Goal: Task Accomplishment & Management: Manage account settings

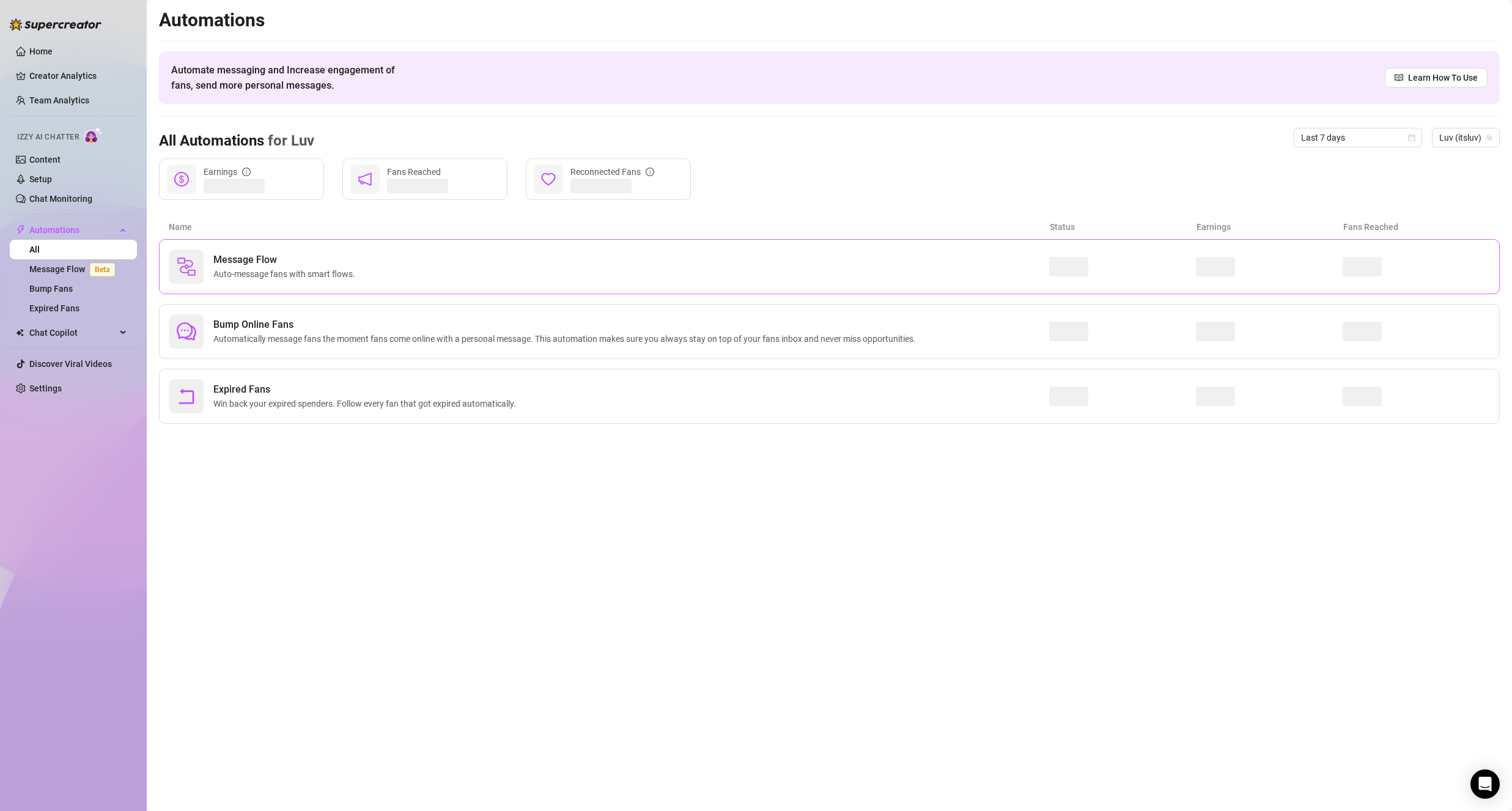
click at [289, 290] on div "Message Flow Auto-message fans with smart flows." at bounding box center [829, 266] width 1341 height 55
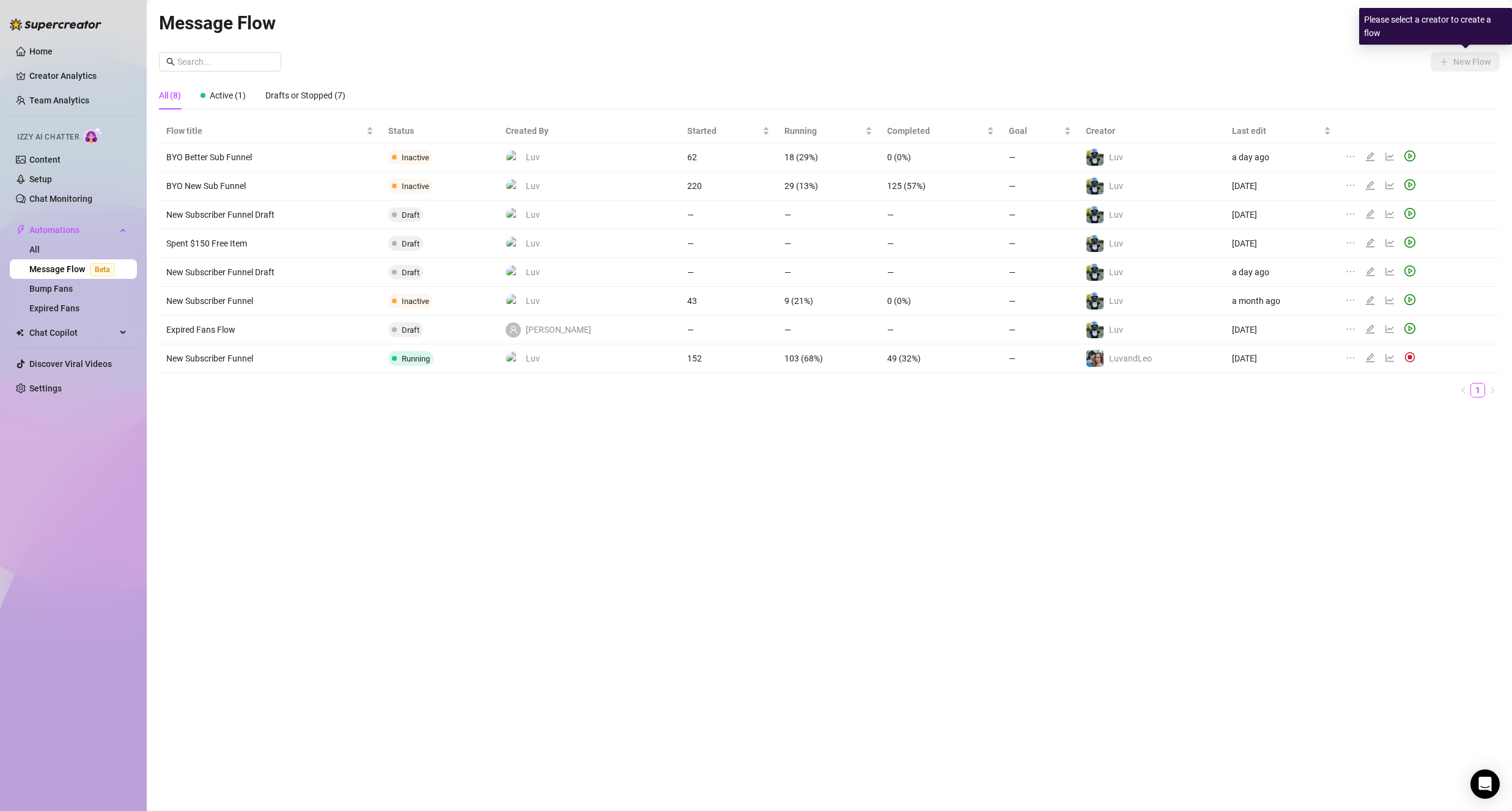
click at [1466, 25] on div "Please select a creator to create a flow" at bounding box center [1436, 26] width 153 height 37
click at [1357, 52] on div "New Flow" at bounding box center [829, 61] width 1341 height 19
click at [1465, 23] on span "All Creators" at bounding box center [1465, 23] width 55 height 19
click at [1445, 86] on span "( itsluv )" at bounding box center [1432, 88] width 26 height 13
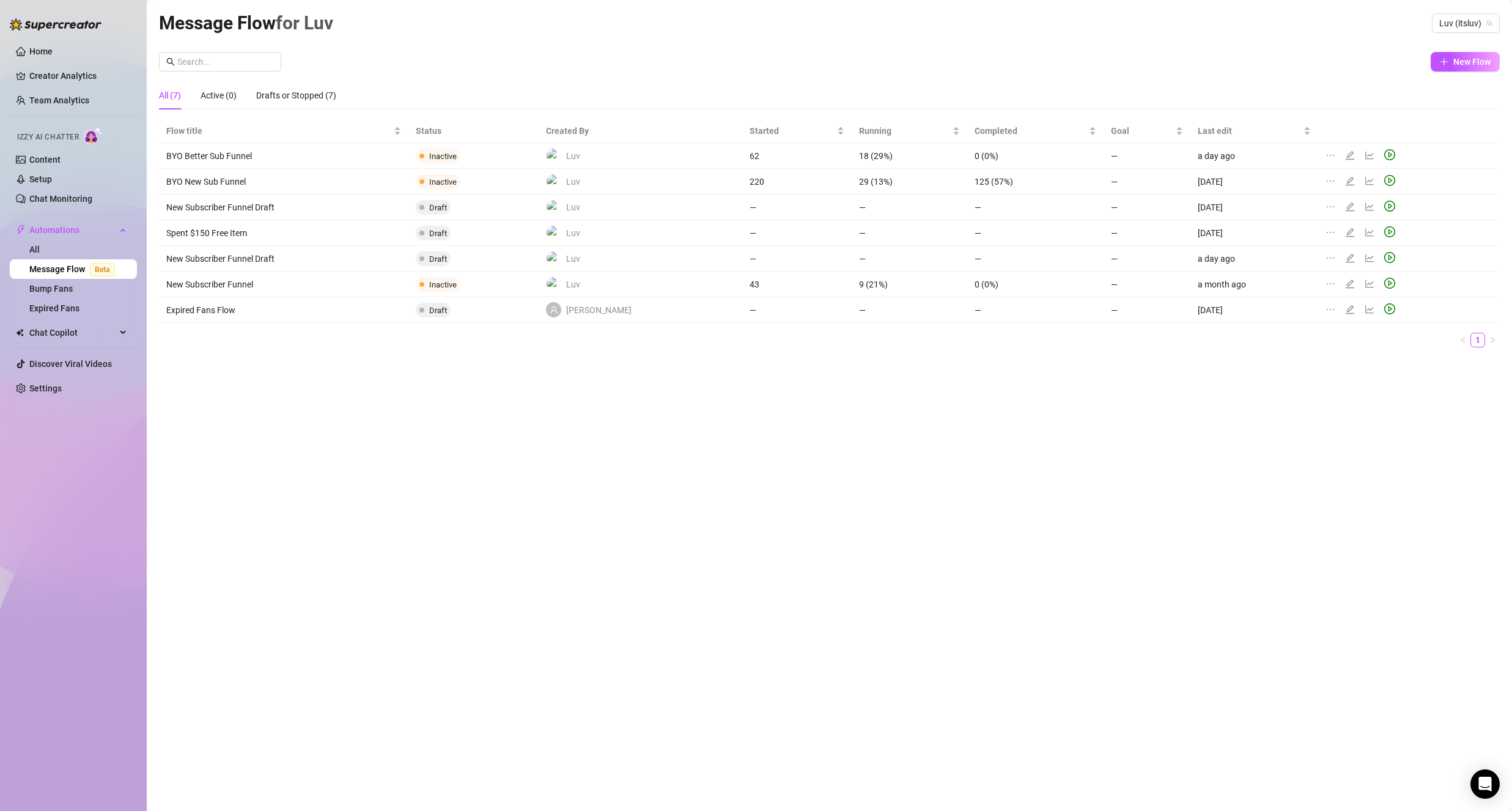
click at [1188, 70] on div "New Flow" at bounding box center [829, 61] width 1341 height 19
click at [1345, 151] on icon "edit" at bounding box center [1350, 155] width 10 height 10
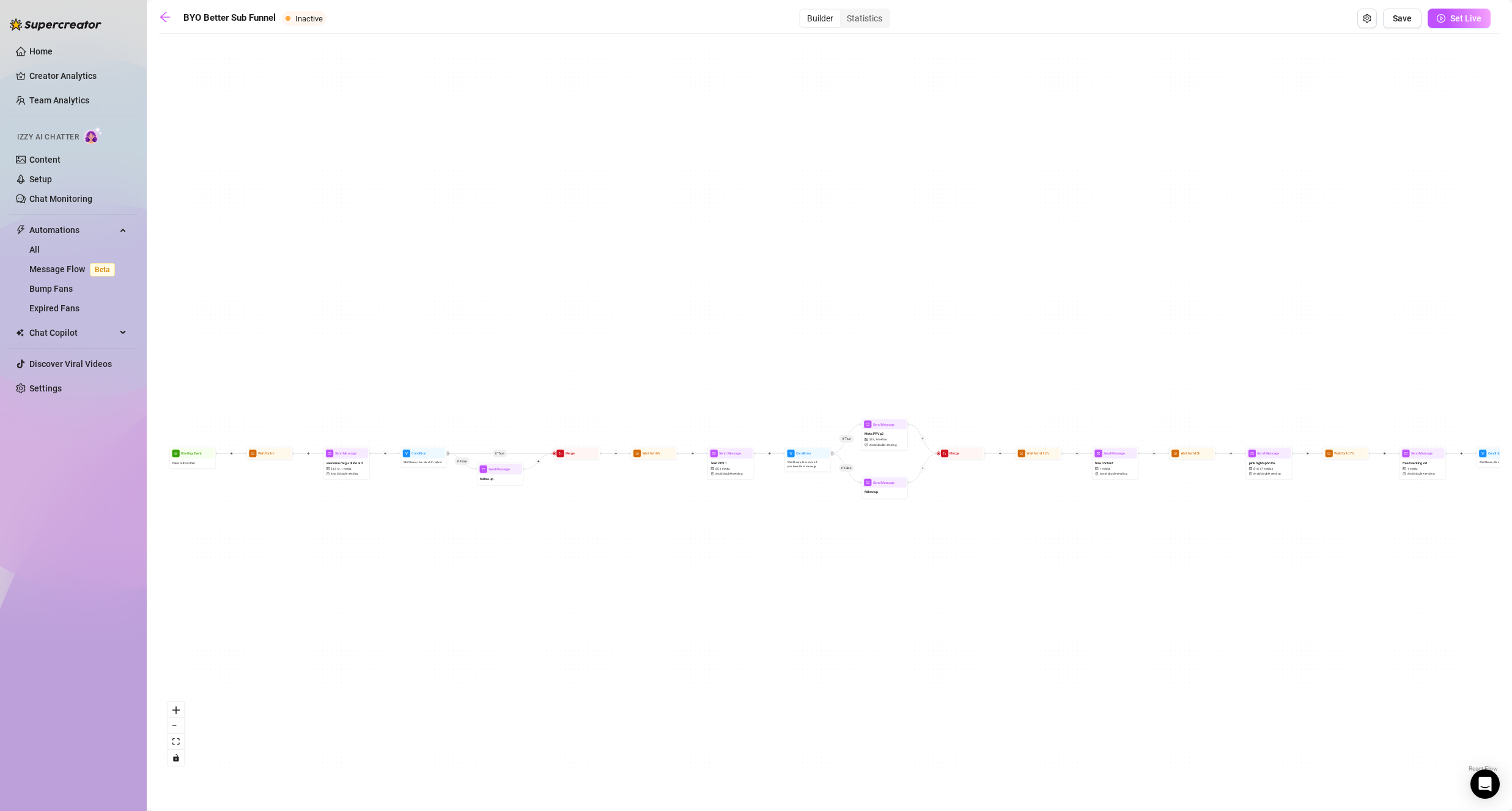
drag, startPoint x: 809, startPoint y: 534, endPoint x: 1205, endPoint y: 568, distance: 397.5
click at [1276, 579] on div "If True If False If True If False If True If False Wait for 1d 2h Send Message …" at bounding box center [829, 407] width 1341 height 735
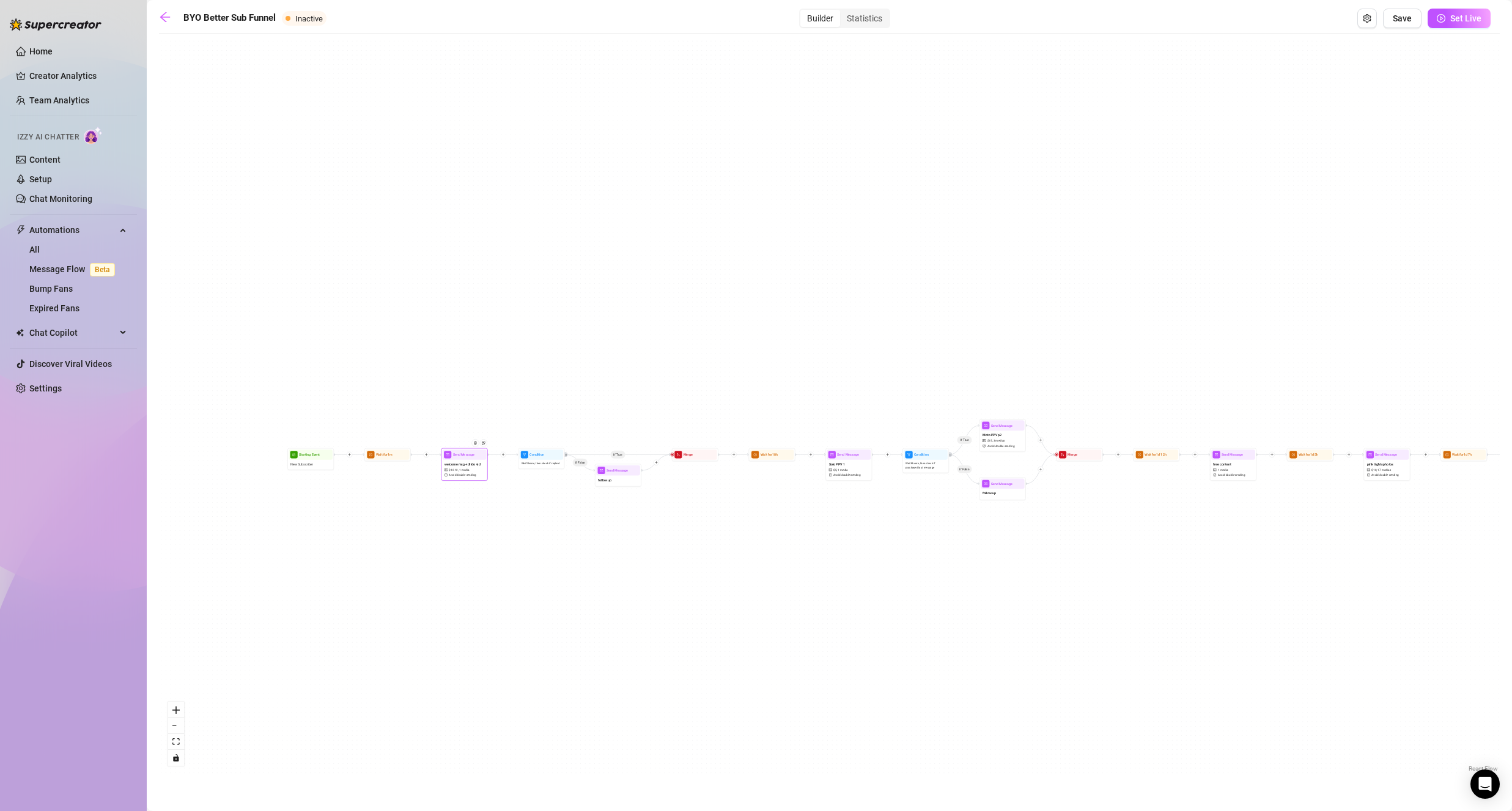
click at [464, 465] on span "welcome msg + dildo vid" at bounding box center [463, 464] width 36 height 5
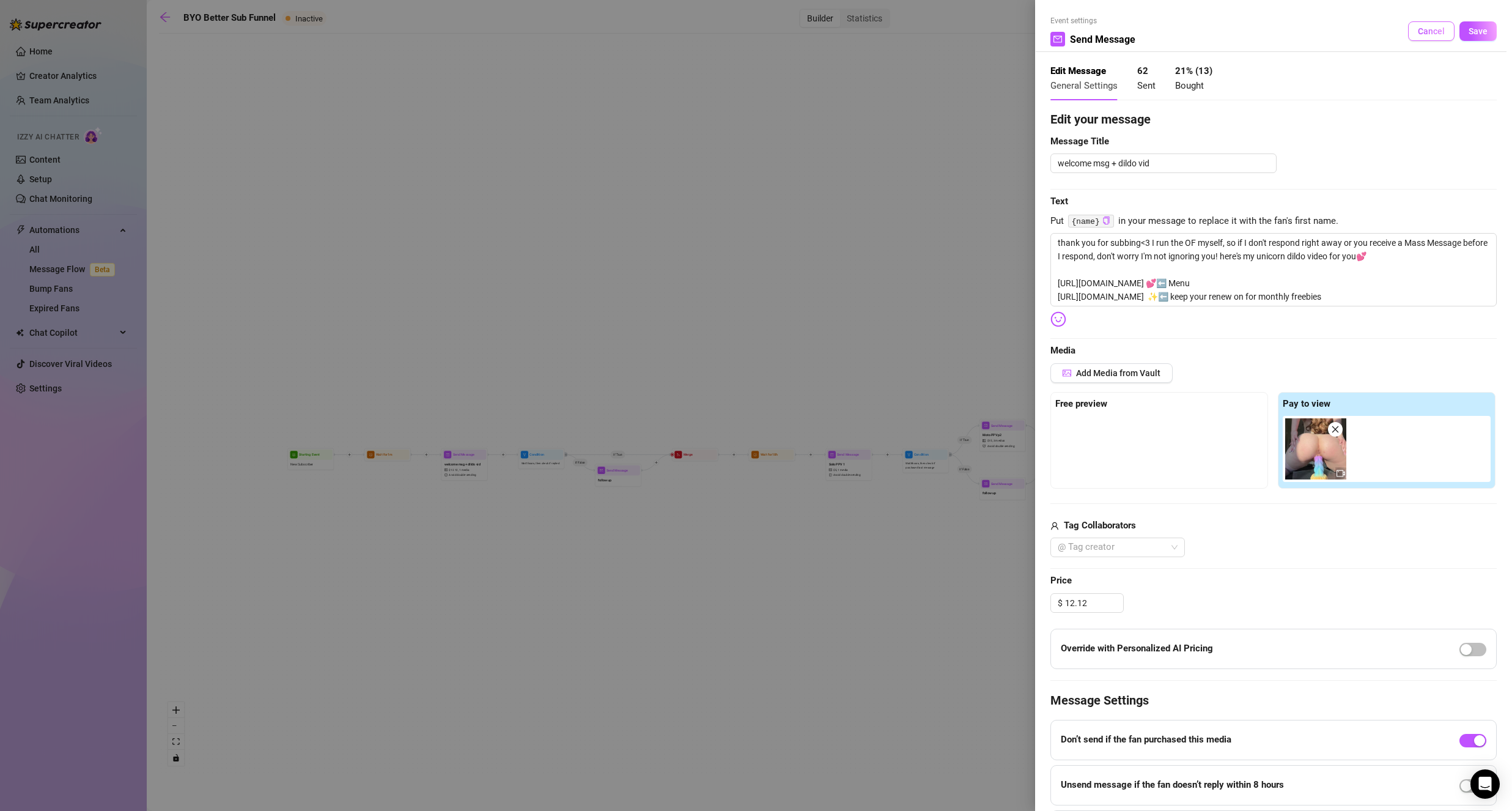
click at [1418, 28] on span "Cancel" at bounding box center [1431, 31] width 27 height 10
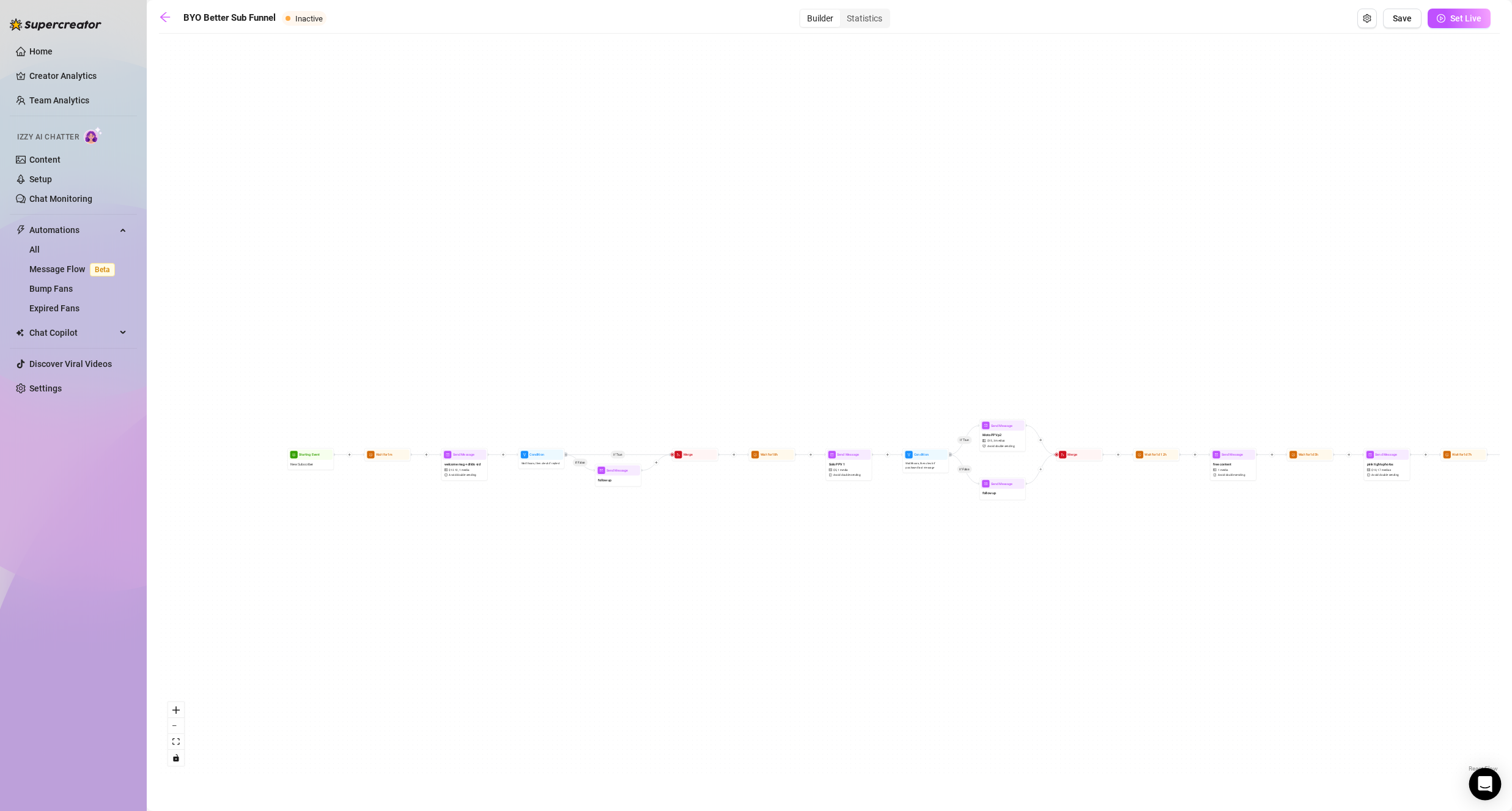
click at [1489, 786] on icon "Open Intercom Messenger" at bounding box center [1485, 784] width 14 height 16
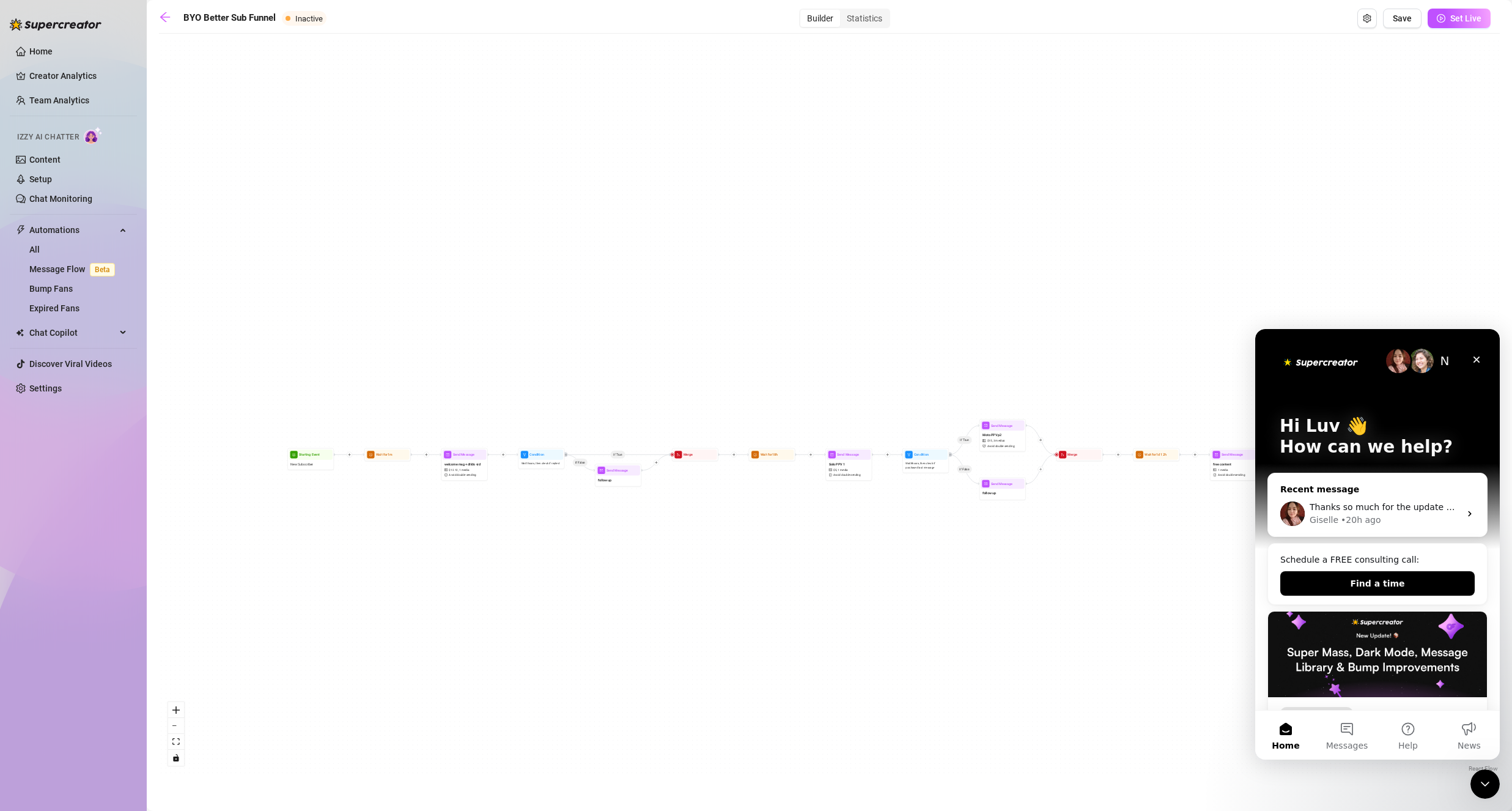
click at [1372, 519] on div "• 20h ago" at bounding box center [1361, 520] width 39 height 13
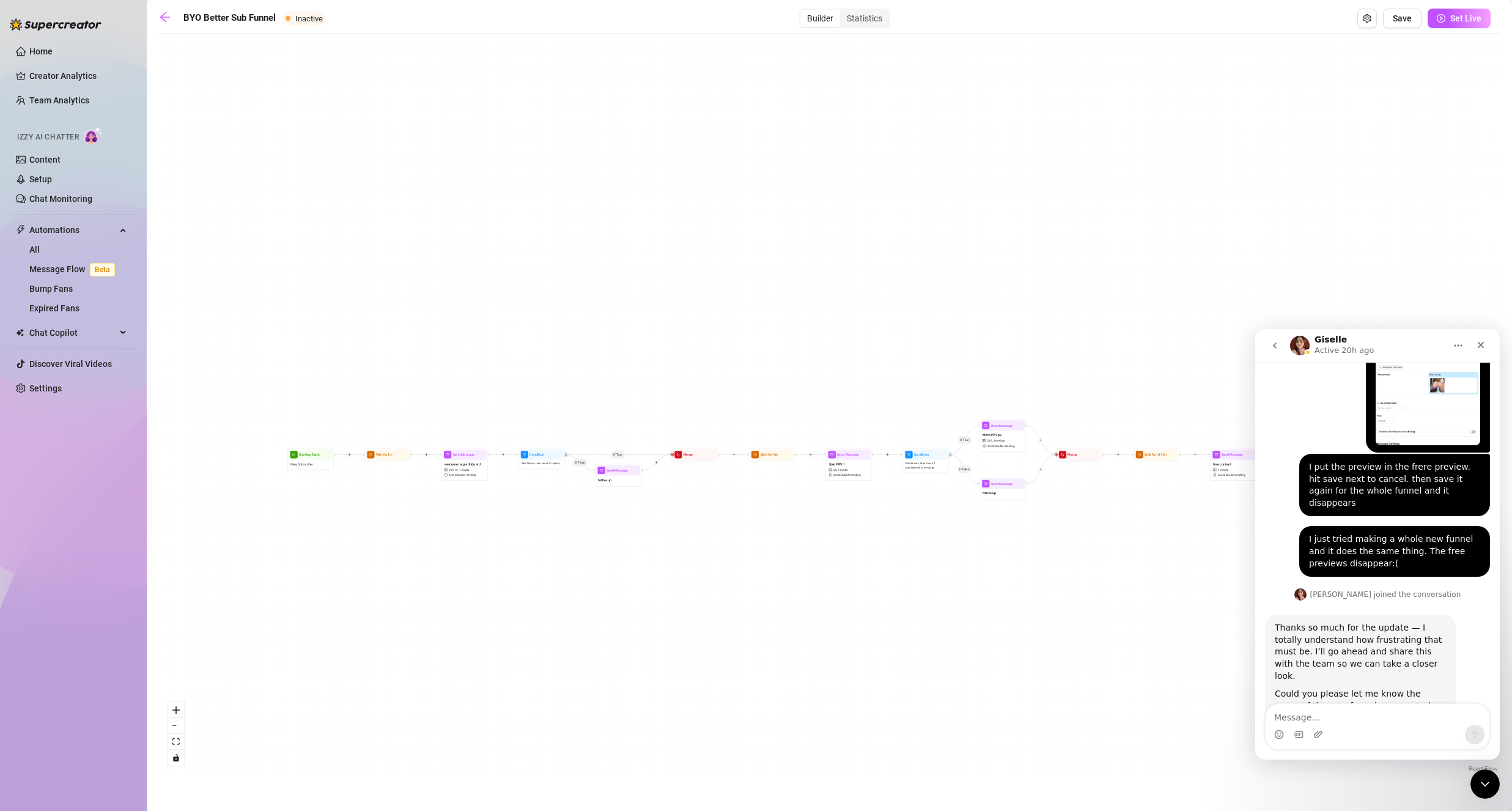
scroll to position [933, 0]
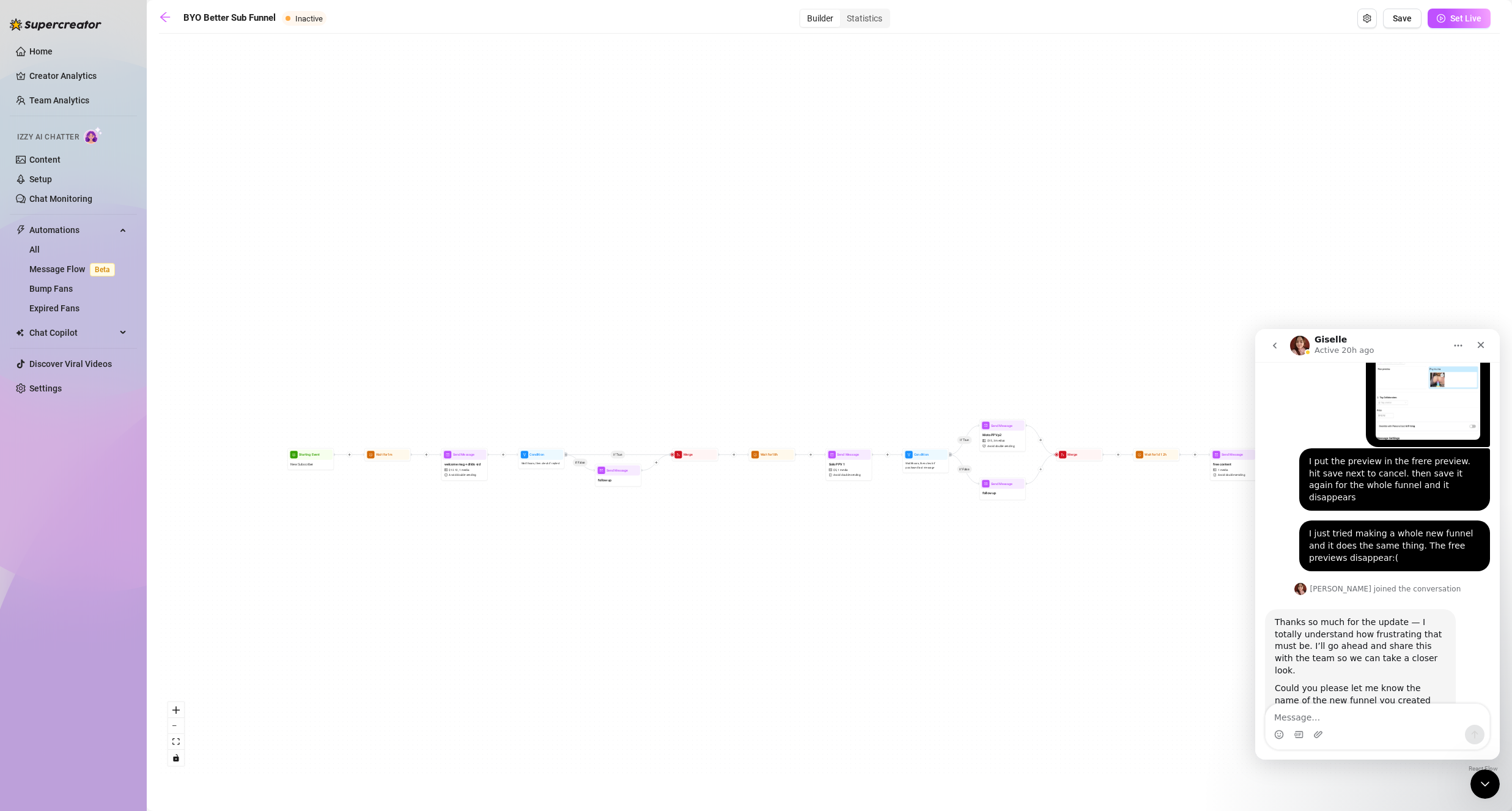
click at [1390, 720] on textarea "Message…" at bounding box center [1378, 714] width 224 height 21
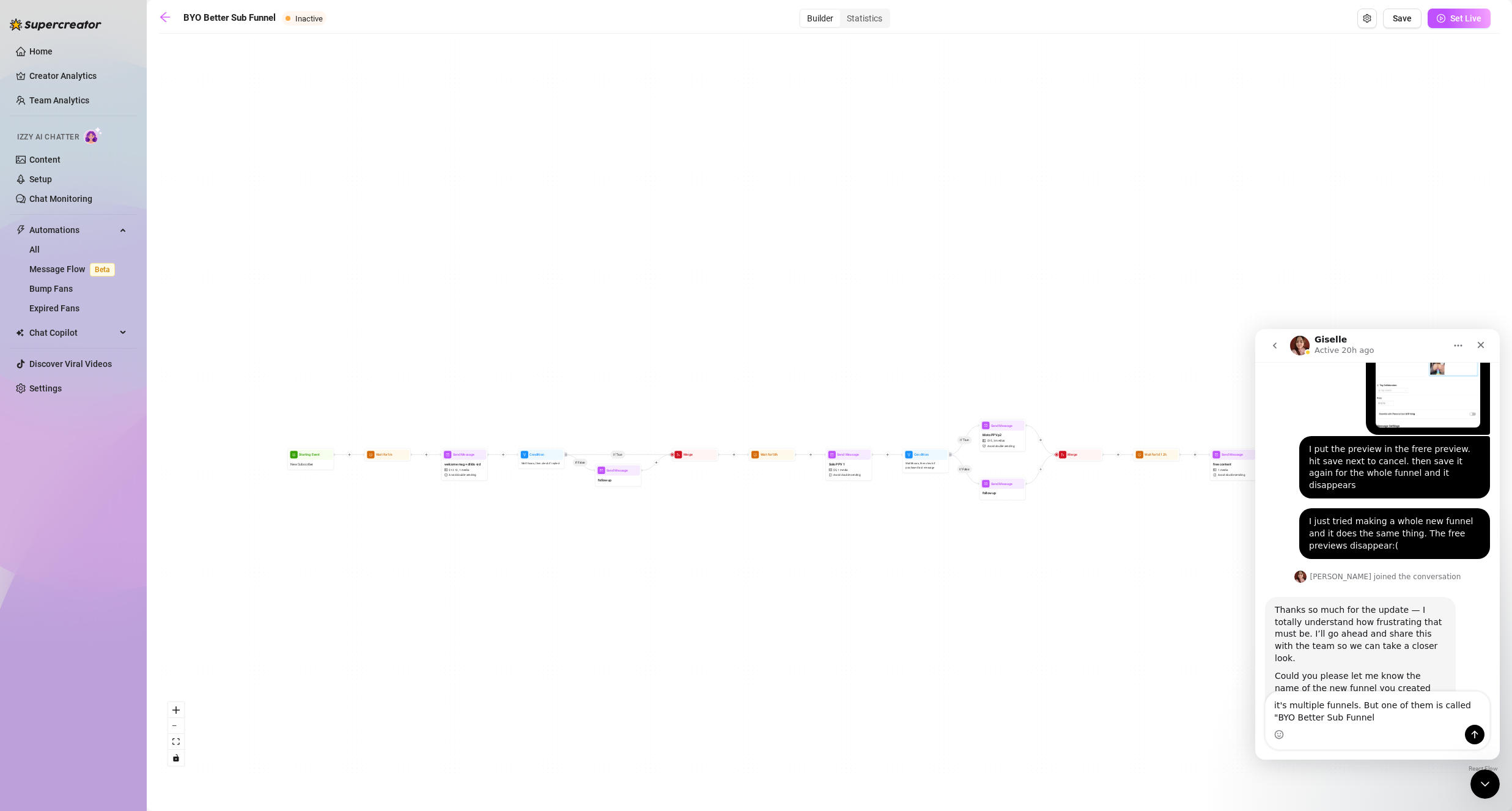
type textarea "it's multiple funnels. But one of them is called "BYO Better Sub Funnel""
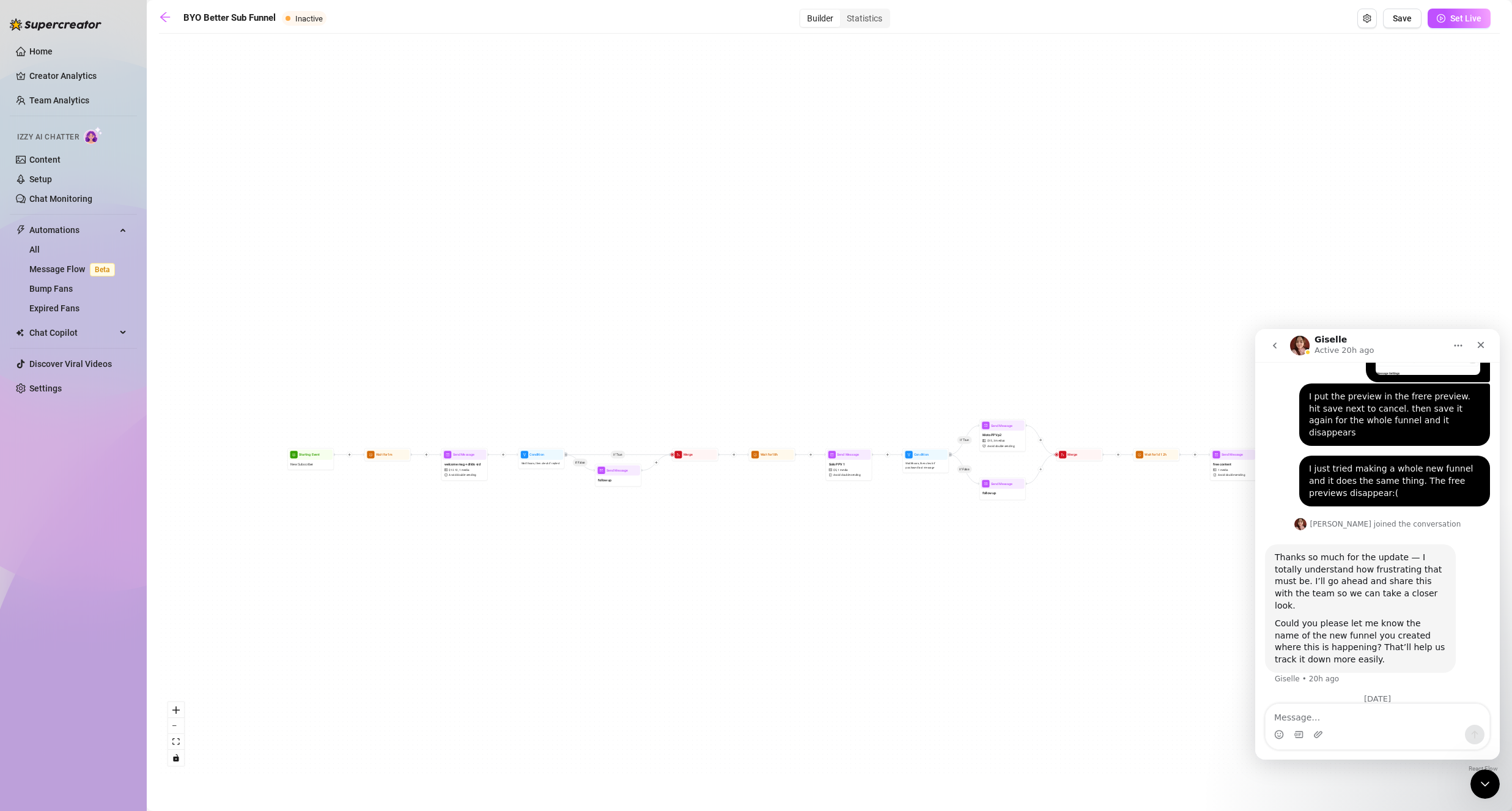
click at [1278, 355] on button "go back" at bounding box center [1275, 345] width 23 height 23
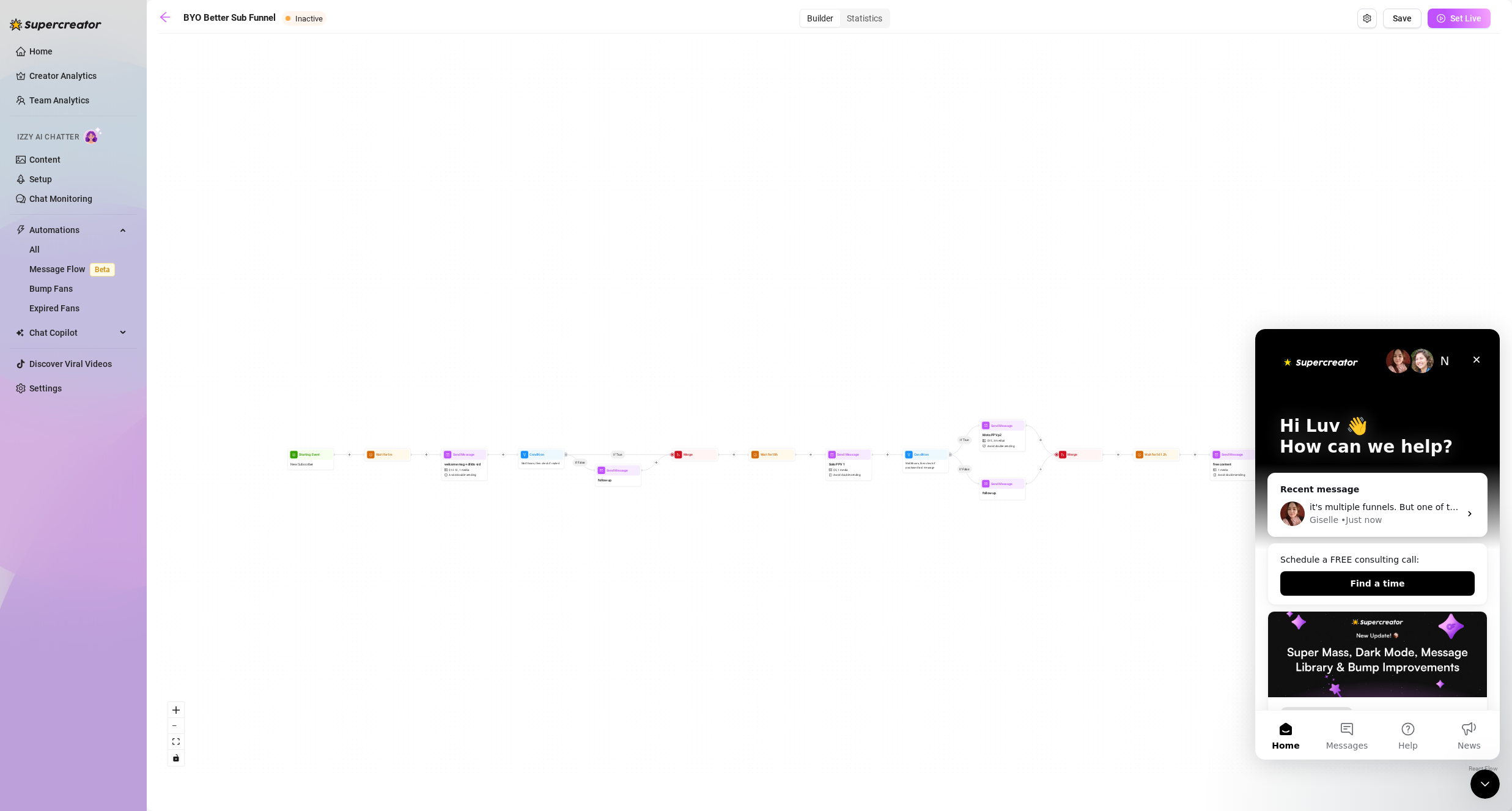
drag, startPoint x: 1488, startPoint y: 777, endPoint x: 1480, endPoint y: 775, distance: 8.2
click at [1488, 778] on icon "Close Intercom Messenger" at bounding box center [1485, 784] width 15 height 15
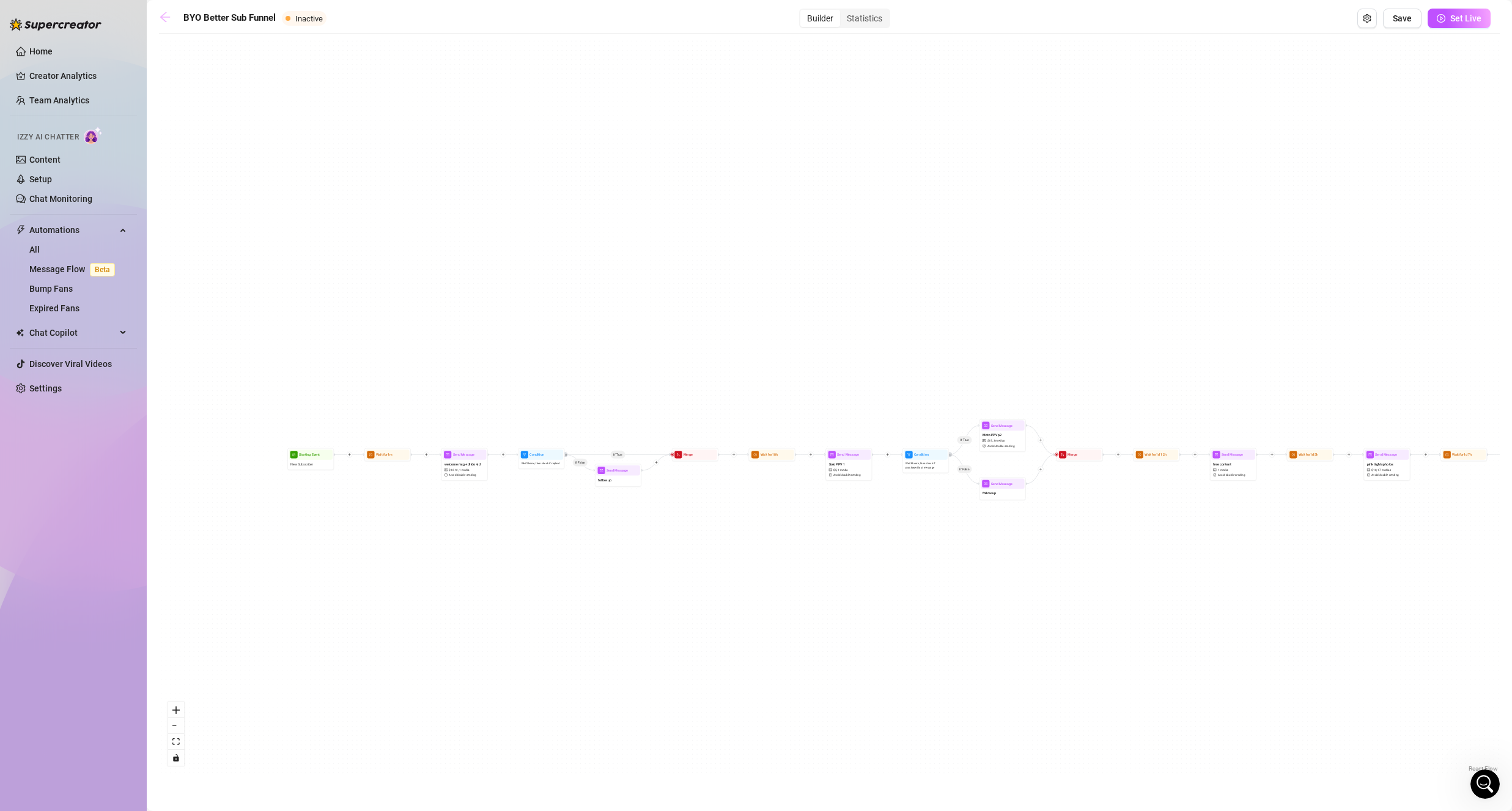
click at [163, 25] on link at bounding box center [168, 18] width 19 height 15
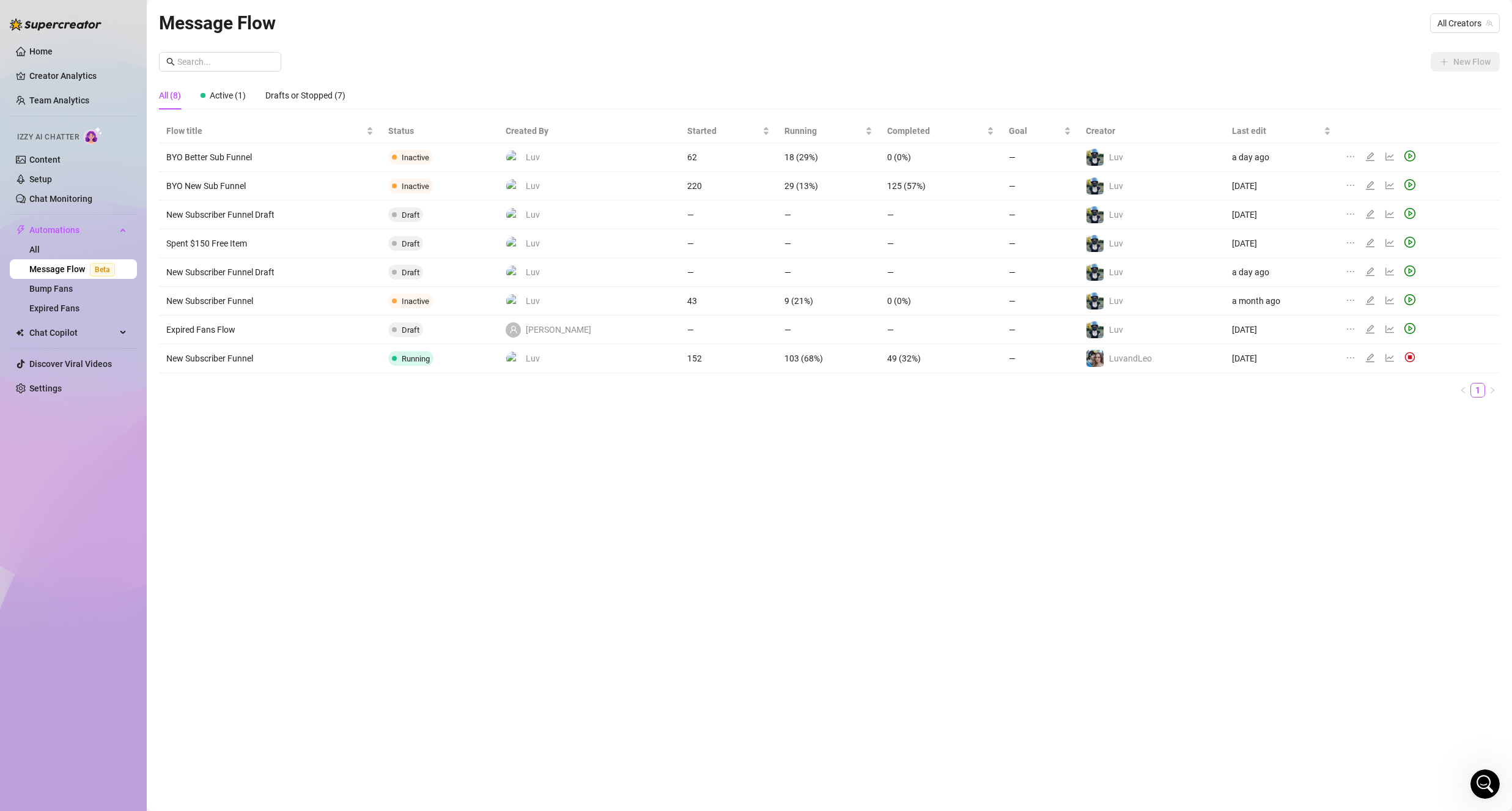
click at [1365, 151] on div at bounding box center [1383, 157] width 75 height 13
click at [1444, 33] on div "Message Flow All Creators" at bounding box center [829, 22] width 1341 height 29
drag, startPoint x: 1439, startPoint y: 90, endPoint x: 1224, endPoint y: 76, distance: 215.5
click at [1439, 90] on span "( itsluv )" at bounding box center [1432, 88] width 26 height 13
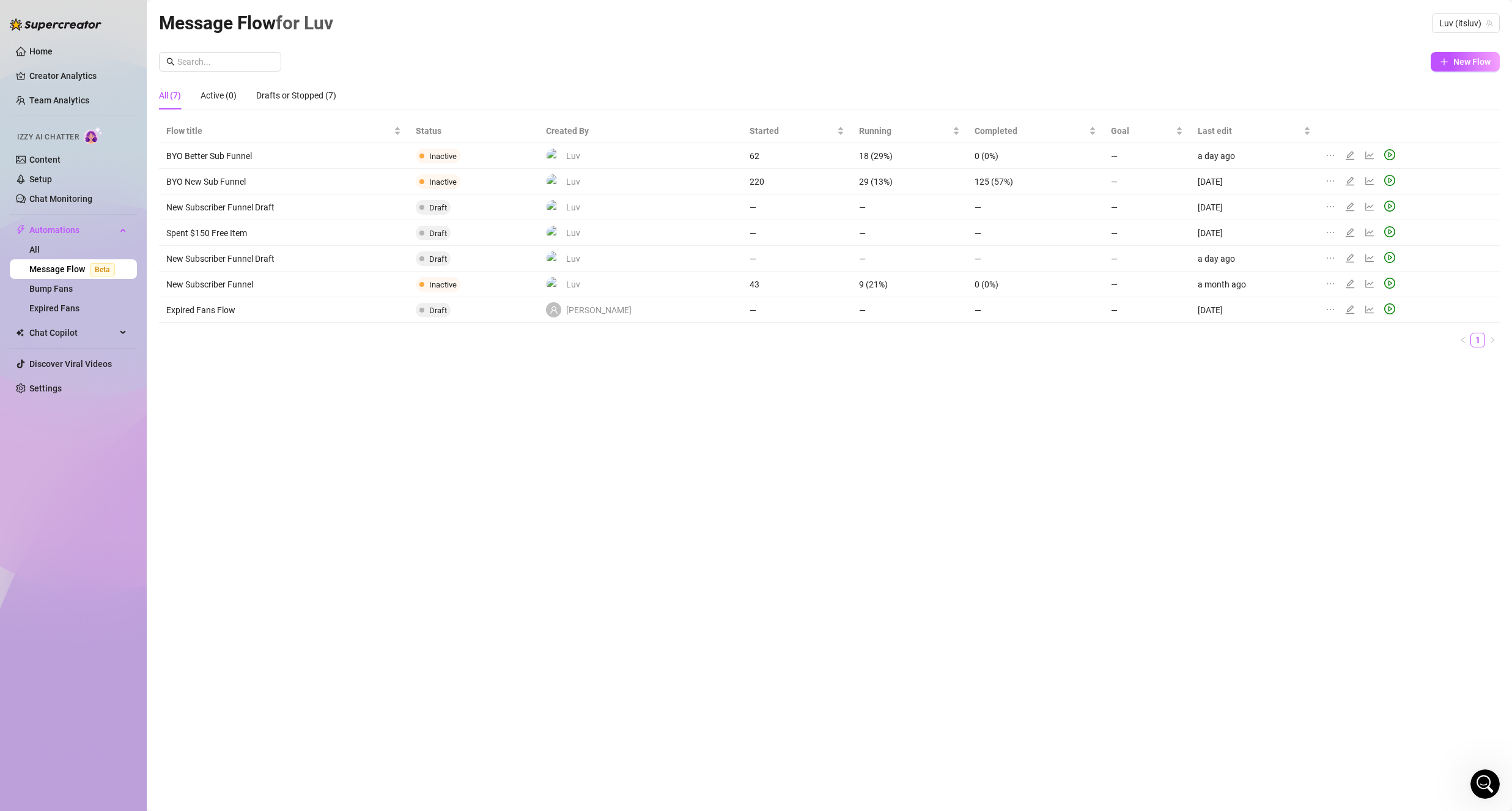
drag, startPoint x: 1245, startPoint y: 72, endPoint x: 1266, endPoint y: 73, distance: 21.0
click at [1249, 72] on div "New Flow All (7) Active (0) Drafts or Stopped (7) Flow title Status Created By …" at bounding box center [829, 204] width 1341 height 305
click at [1345, 158] on icon "edit" at bounding box center [1350, 155] width 10 height 10
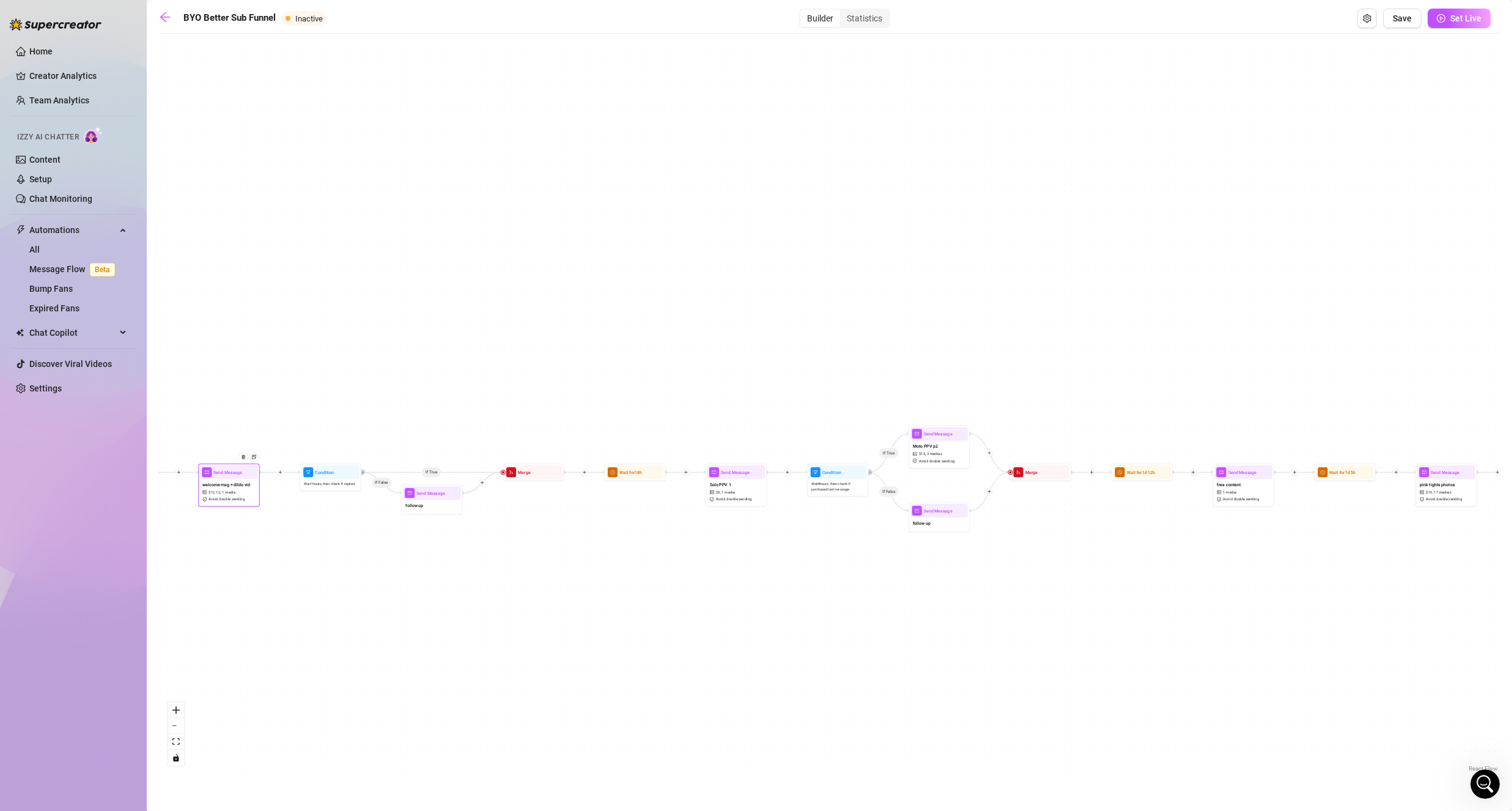
click at [222, 478] on div "Send Message" at bounding box center [229, 472] width 58 height 13
click at [222, 480] on div "Send Message welcome msg + dildo vid $ 12.12 , 1 media Avoid double sending" at bounding box center [229, 484] width 62 height 42
click at [219, 480] on div "Send Message" at bounding box center [229, 473] width 58 height 13
type textarea "thank you for subbing<3 I run the OF myself, so if I don't respond right away o…"
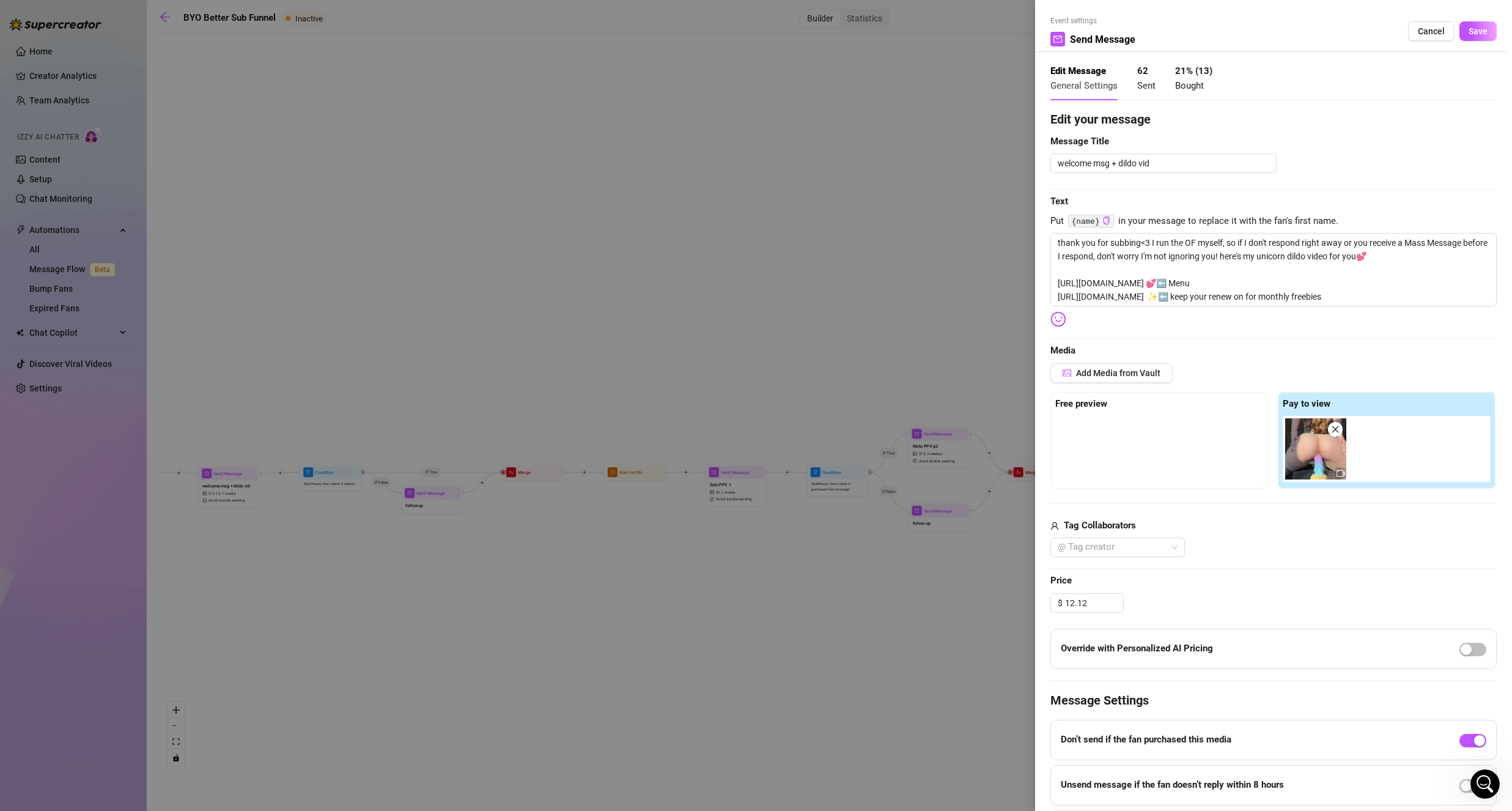
click at [1107, 389] on div "Add Media from Vault" at bounding box center [1273, 377] width 446 height 29
click at [1101, 375] on span "Add Media from Vault" at bounding box center [1118, 373] width 84 height 10
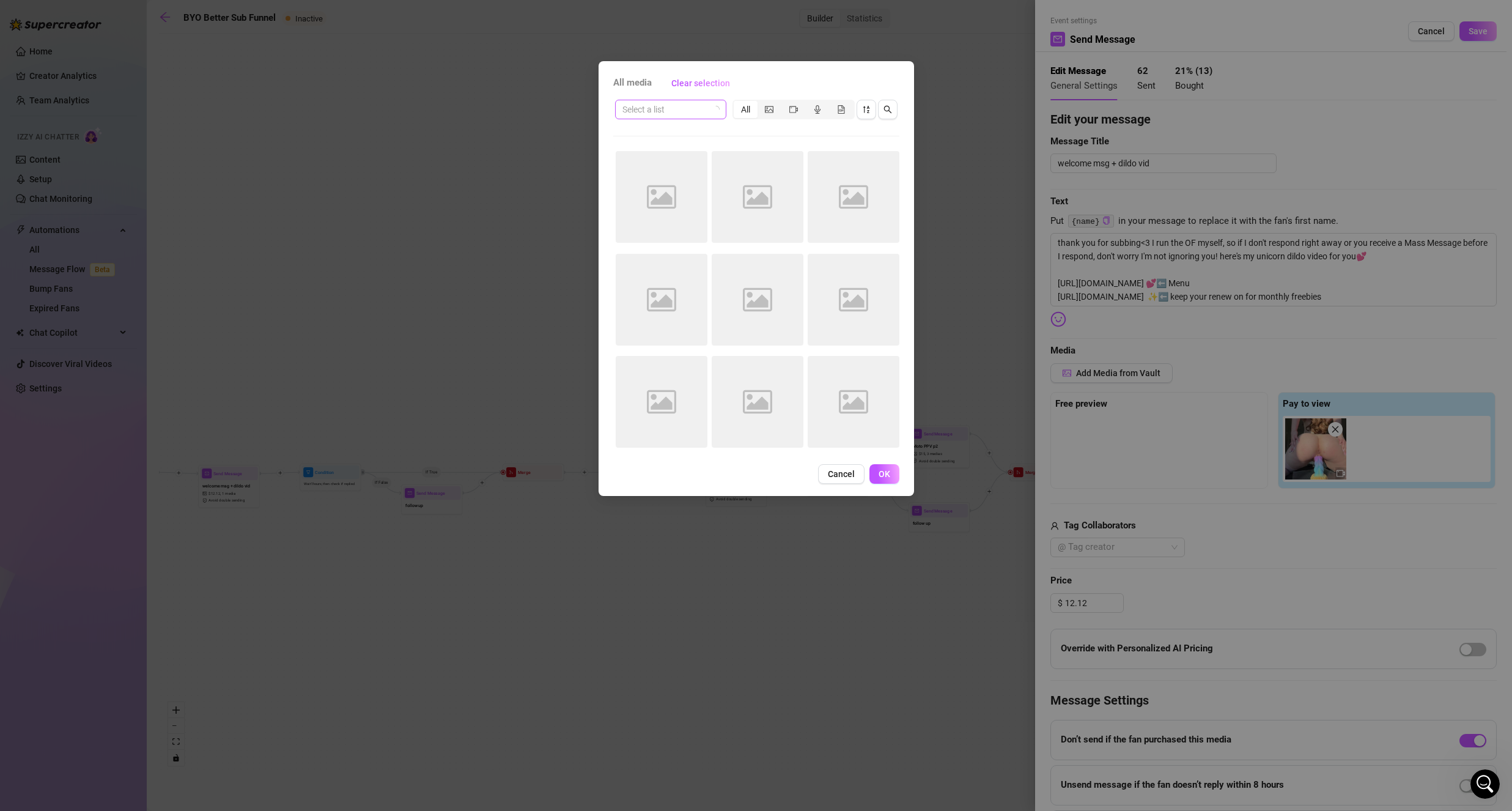
drag, startPoint x: 713, startPoint y: 110, endPoint x: 724, endPoint y: 112, distance: 11.2
click at [675, 115] on input "search" at bounding box center [665, 110] width 86 height 19
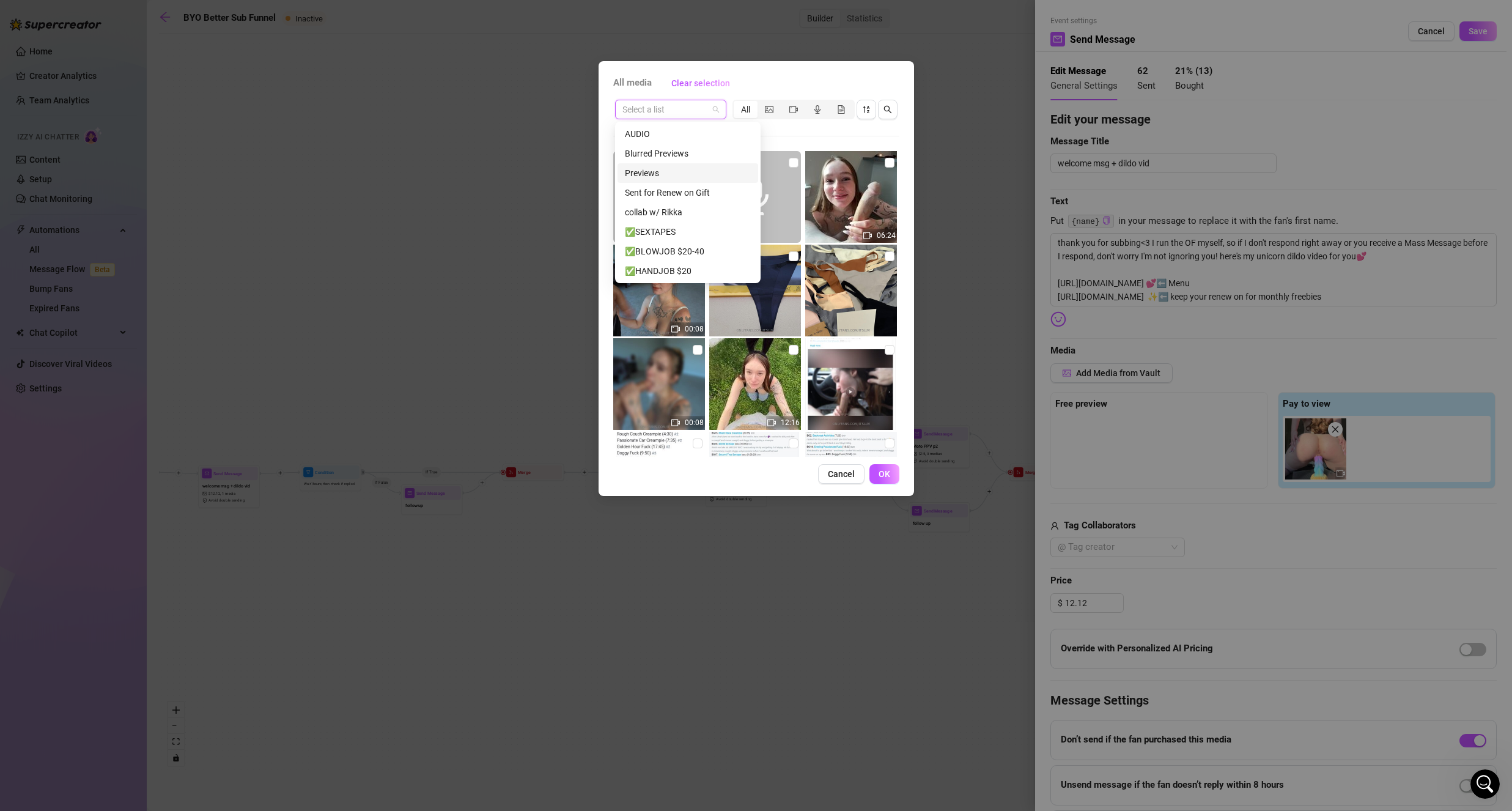
click at [668, 173] on div "Previews" at bounding box center [687, 172] width 126 height 13
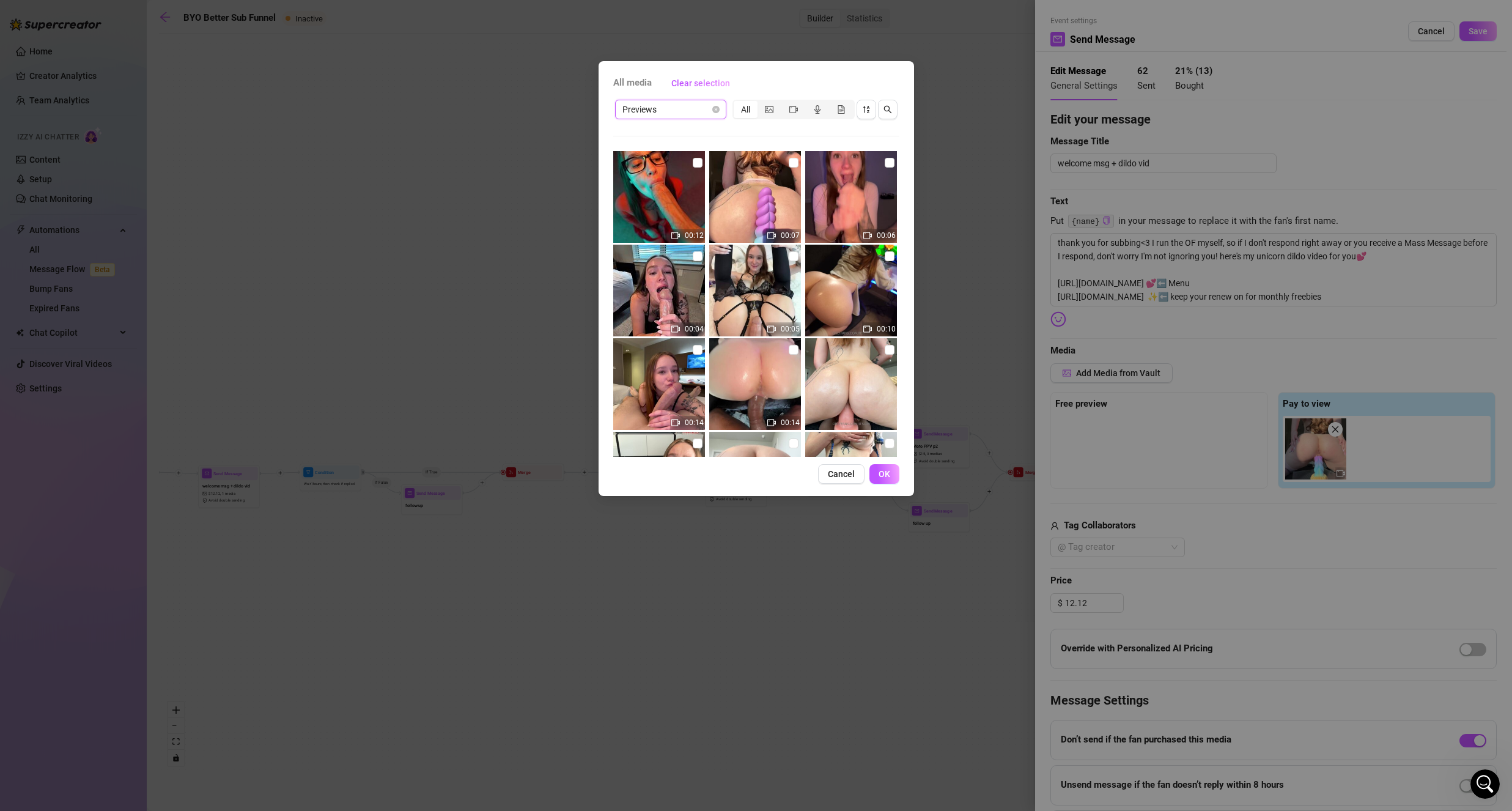
click at [789, 164] on input "checkbox" at bounding box center [794, 162] width 10 height 10
checkbox input "true"
click at [886, 477] on span "OK" at bounding box center [884, 473] width 12 height 10
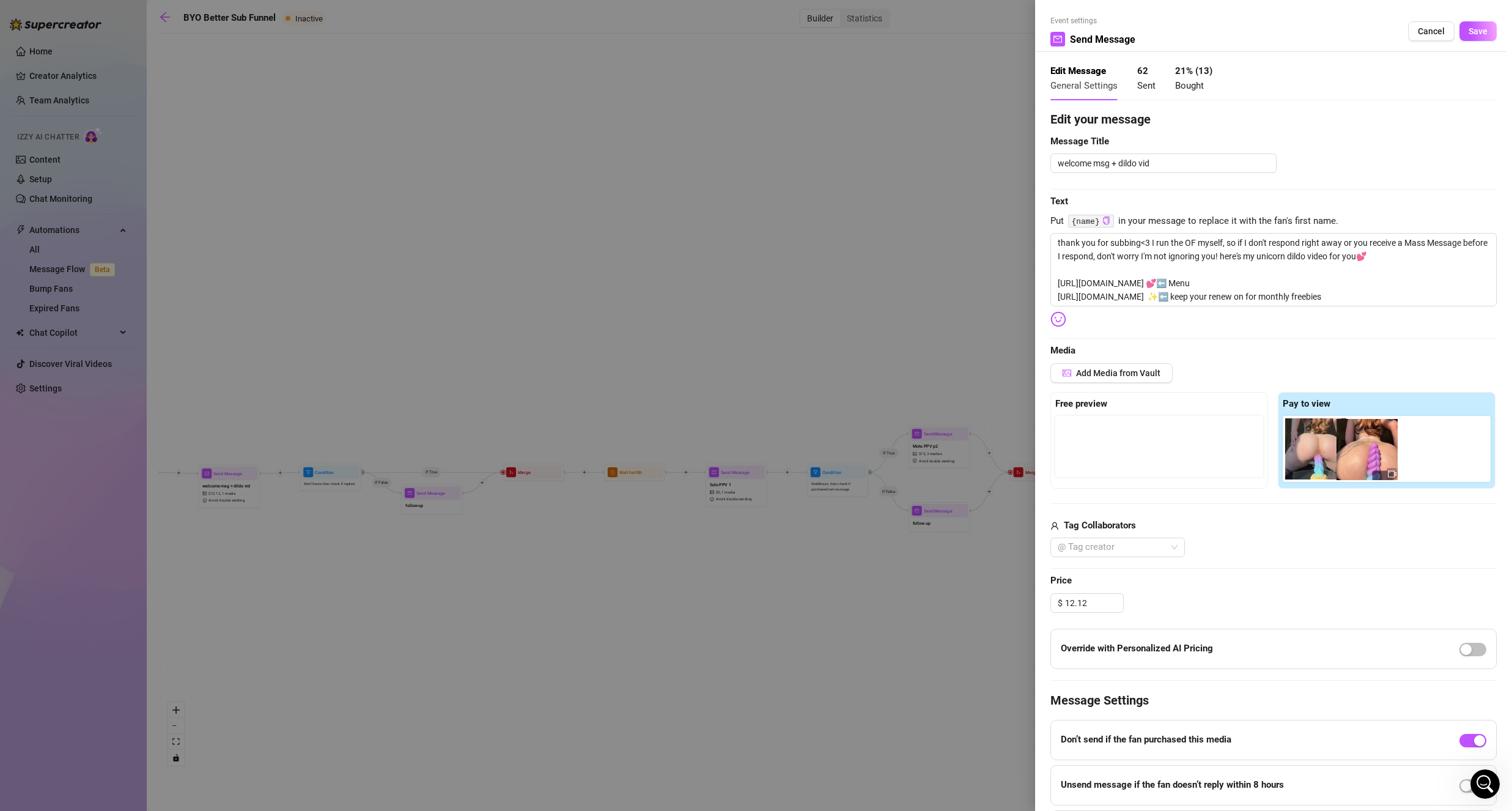
drag, startPoint x: 1378, startPoint y: 452, endPoint x: 1177, endPoint y: 441, distance: 201.3
click at [1177, 441] on div "Free preview Pay to view" at bounding box center [1273, 440] width 446 height 97
click at [1468, 23] on button "Save" at bounding box center [1478, 31] width 37 height 19
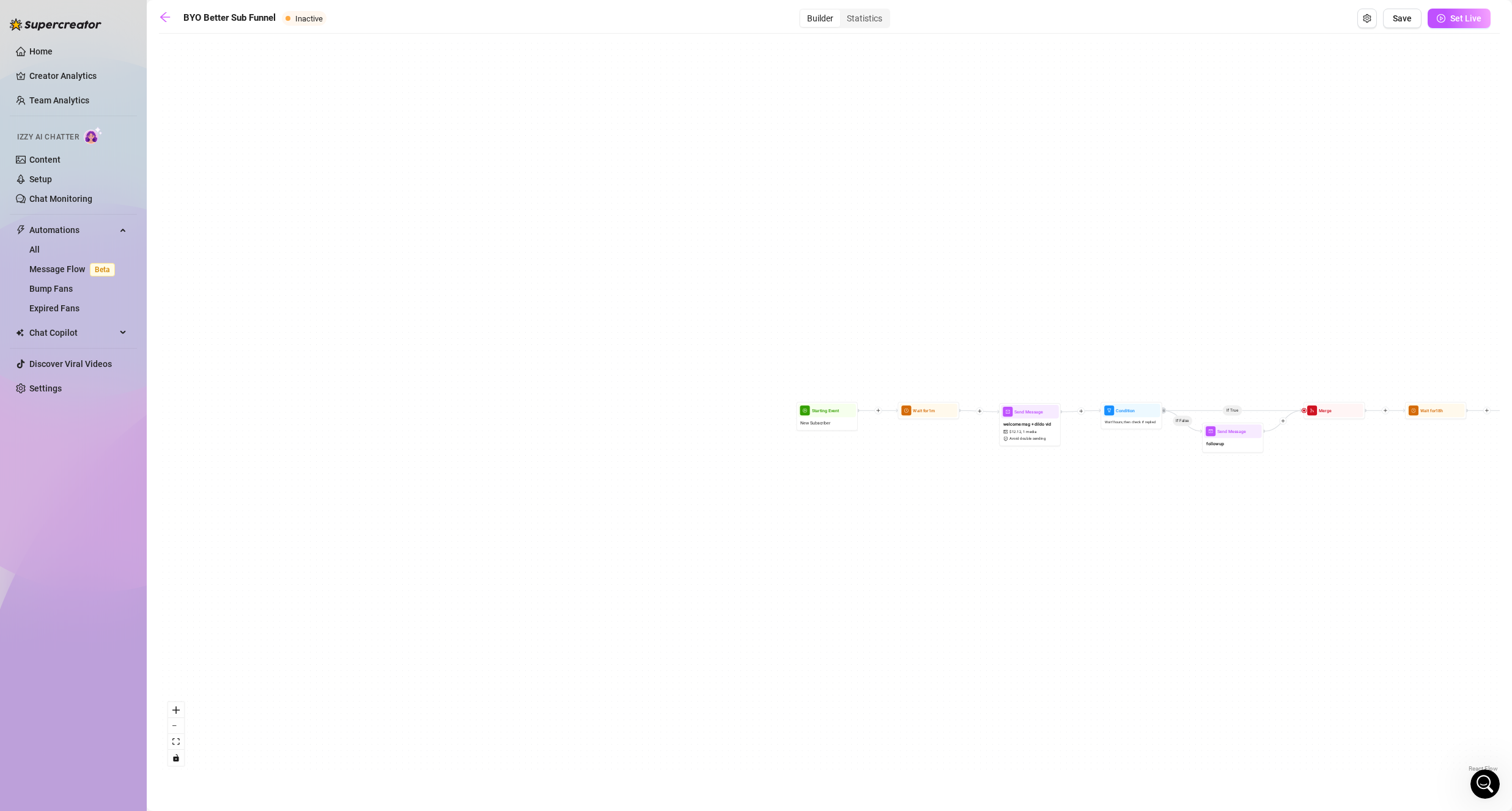
drag, startPoint x: 661, startPoint y: 349, endPoint x: 904, endPoint y: 427, distance: 255.2
click at [1266, 311] on div "If True If False If True If False If True If False Wait for 1d 2h Send Message …" at bounding box center [829, 407] width 1341 height 735
click at [1028, 446] on div "Send Message welcome msg + dildo vid $ 12.12 , 1 media Avoid double sending" at bounding box center [1030, 425] width 62 height 42
type textarea "thank you for subbing<3 I run the OF myself, so if I don't respond right away o…"
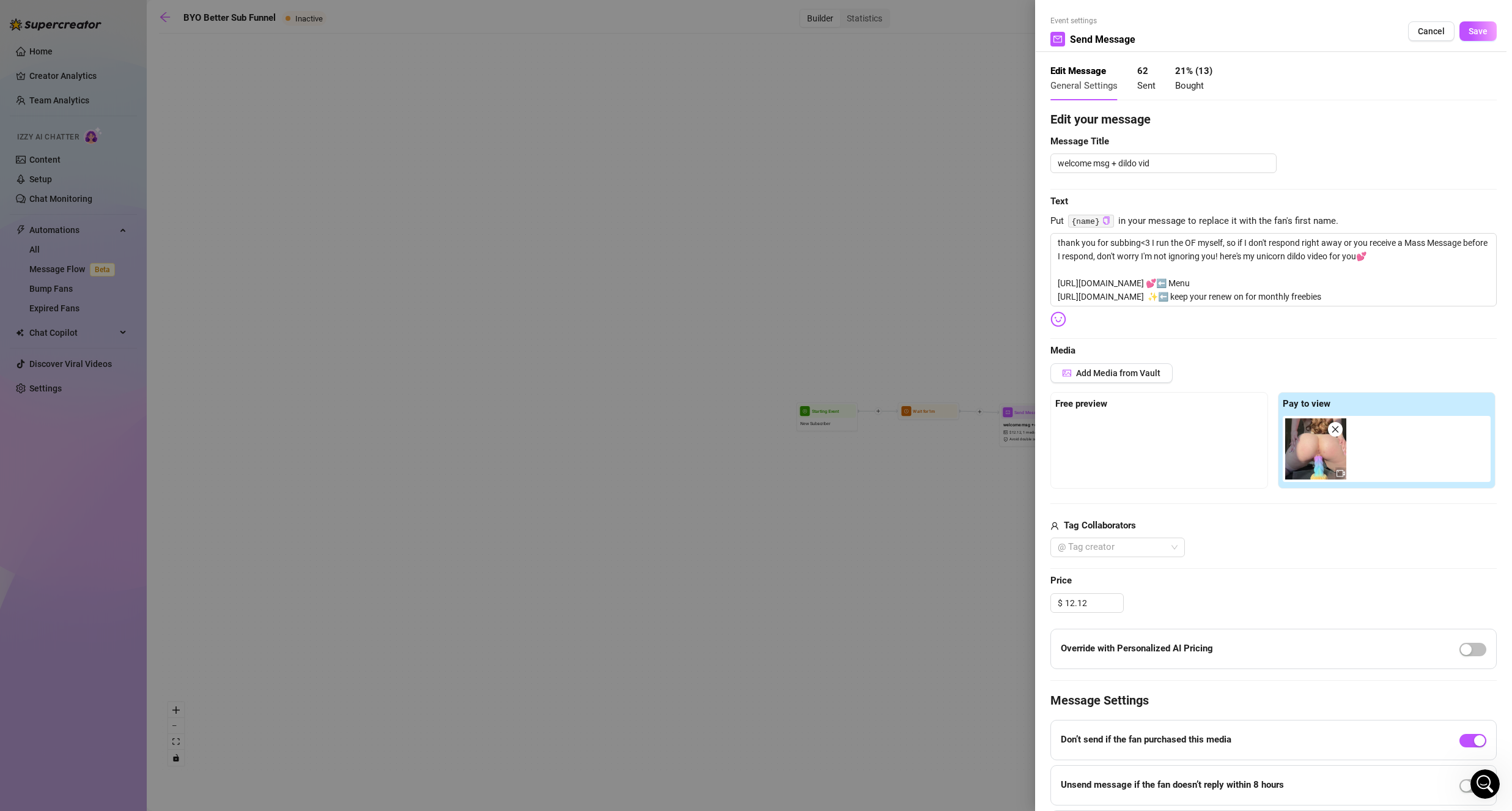
click at [1435, 31] on span "Cancel" at bounding box center [1431, 31] width 27 height 10
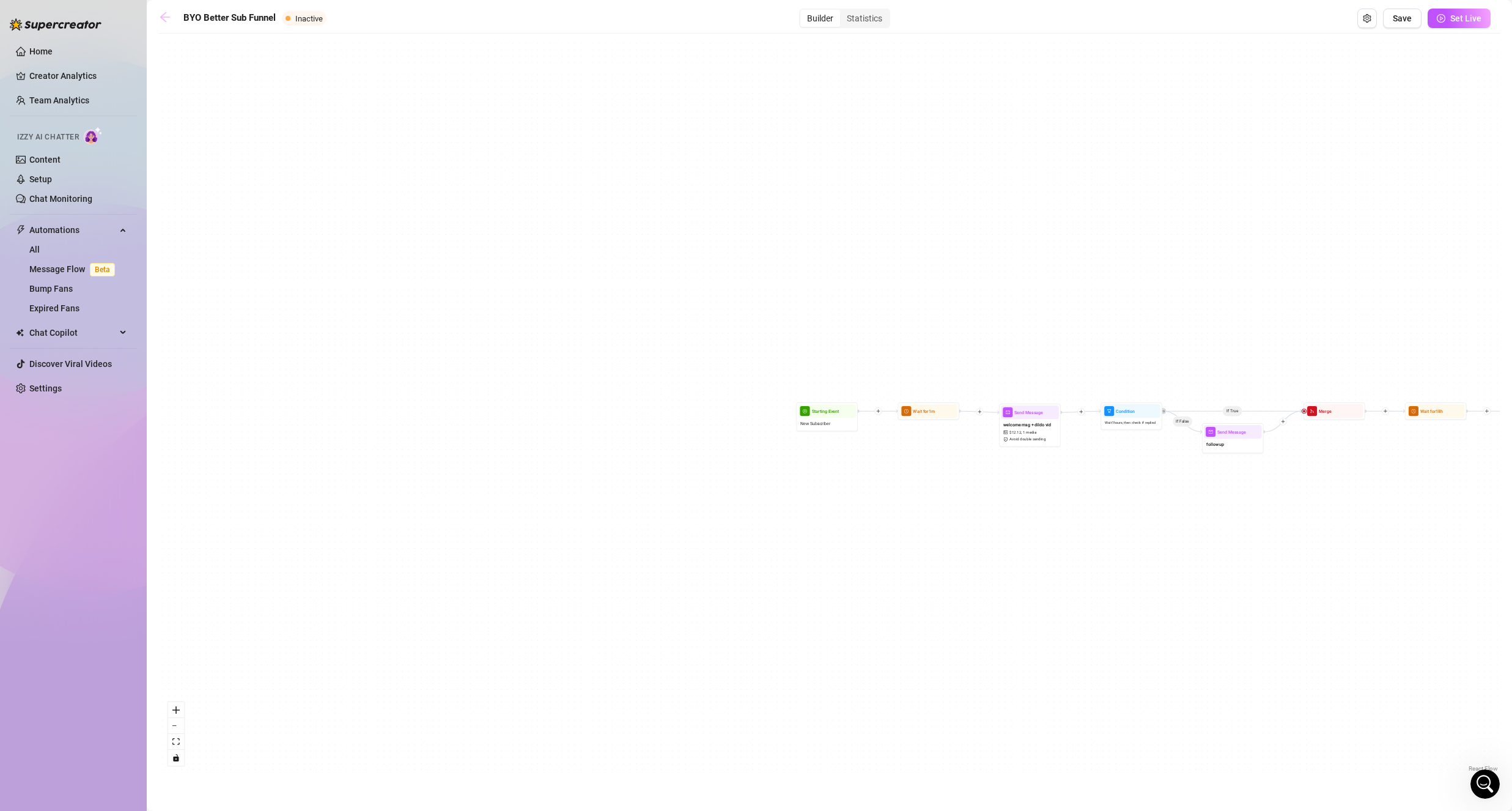
click at [165, 12] on icon "arrow-left" at bounding box center [165, 17] width 12 height 12
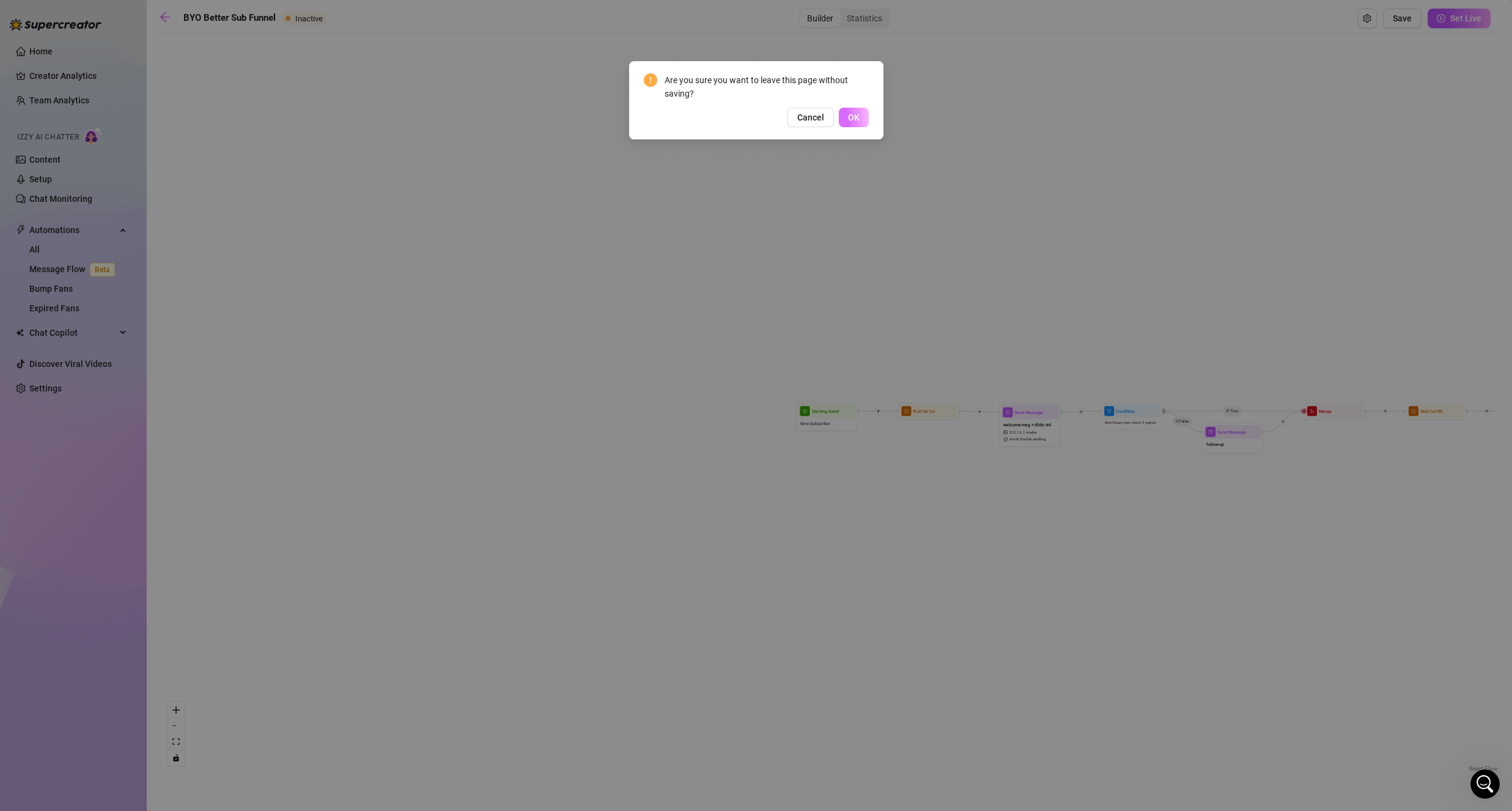
click at [849, 114] on span "OK" at bounding box center [853, 117] width 12 height 10
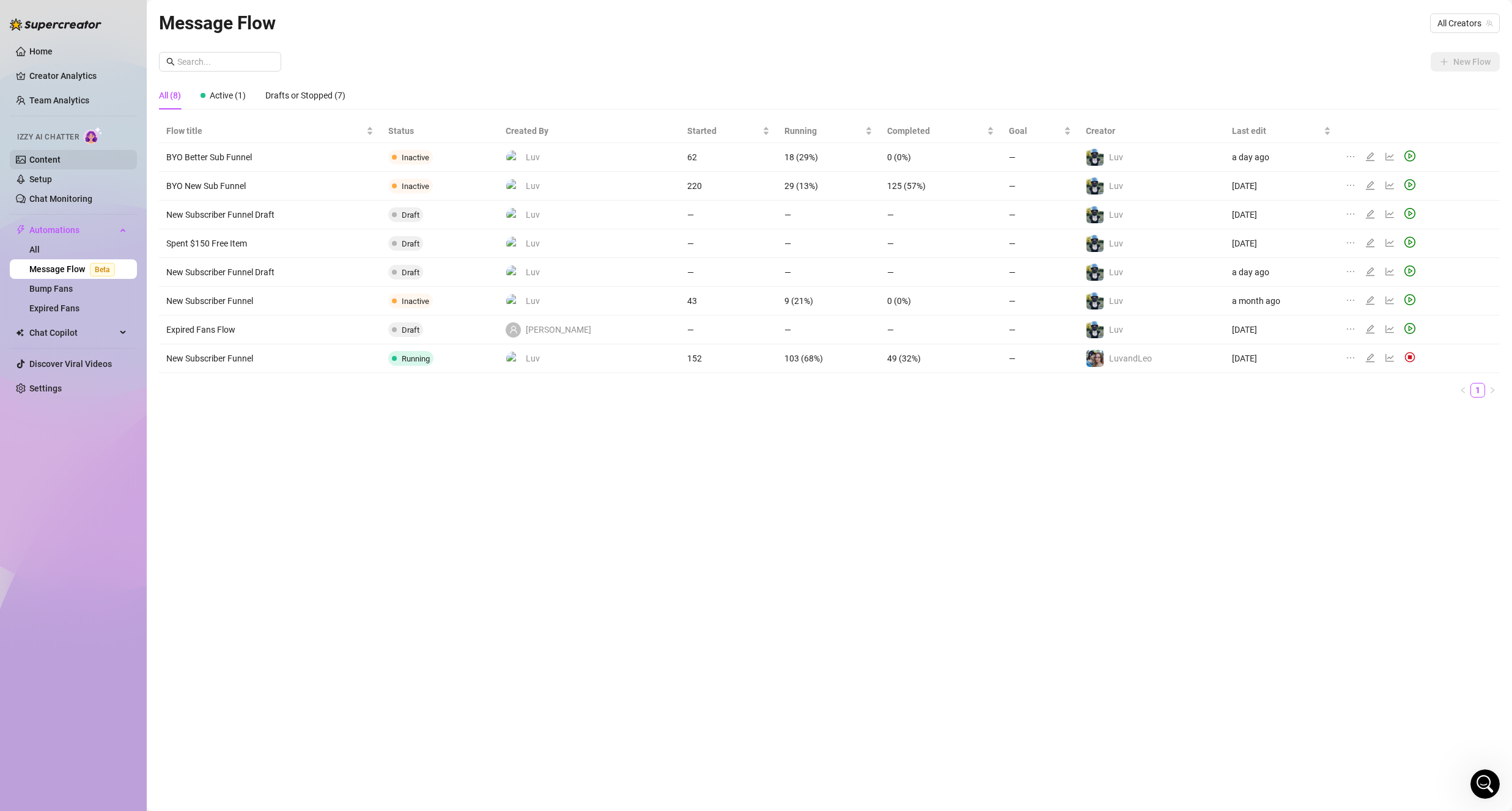
click at [46, 156] on link "Content" at bounding box center [45, 159] width 31 height 10
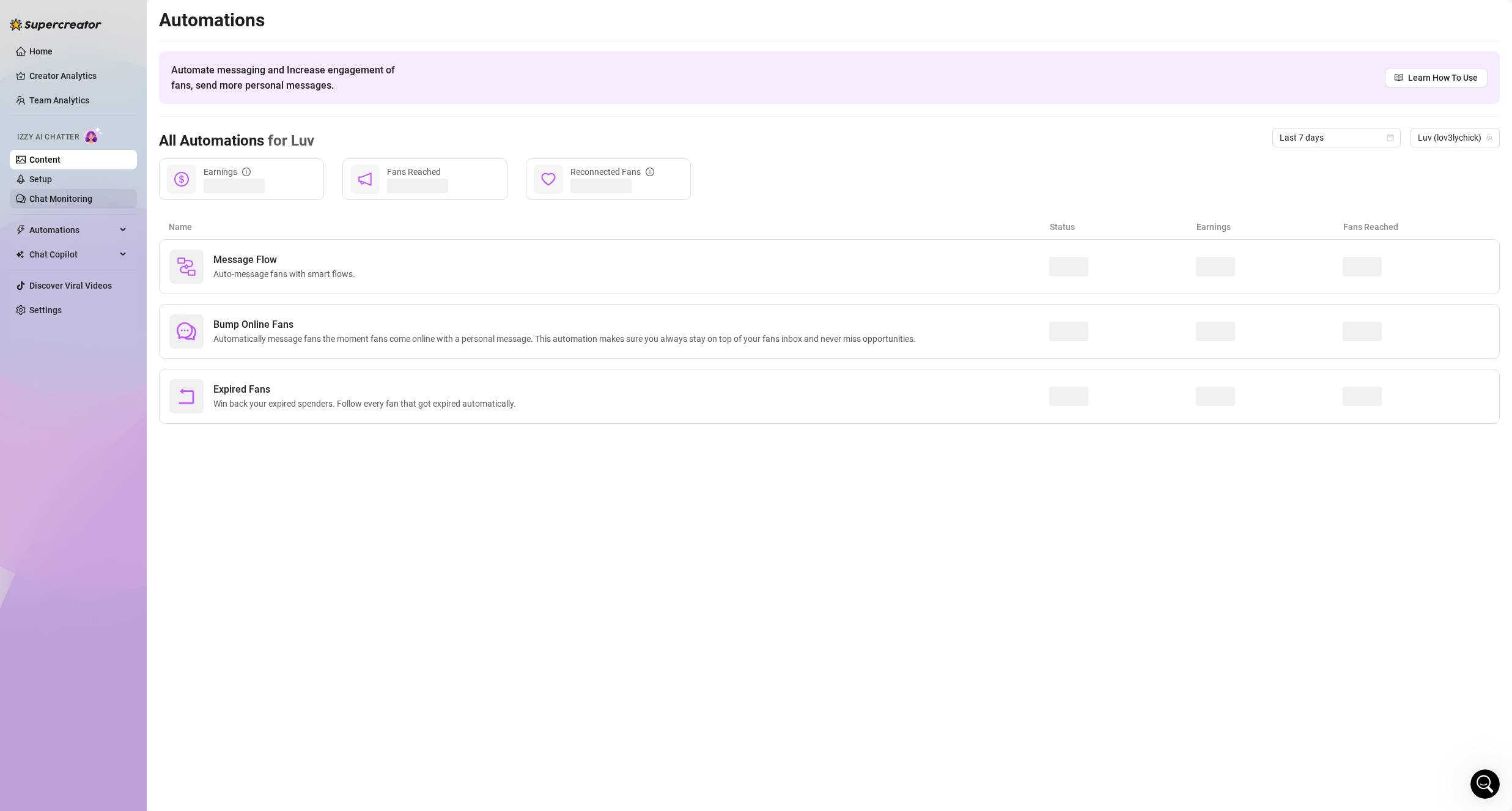
click at [47, 197] on link "Chat Monitoring" at bounding box center [61, 199] width 63 height 10
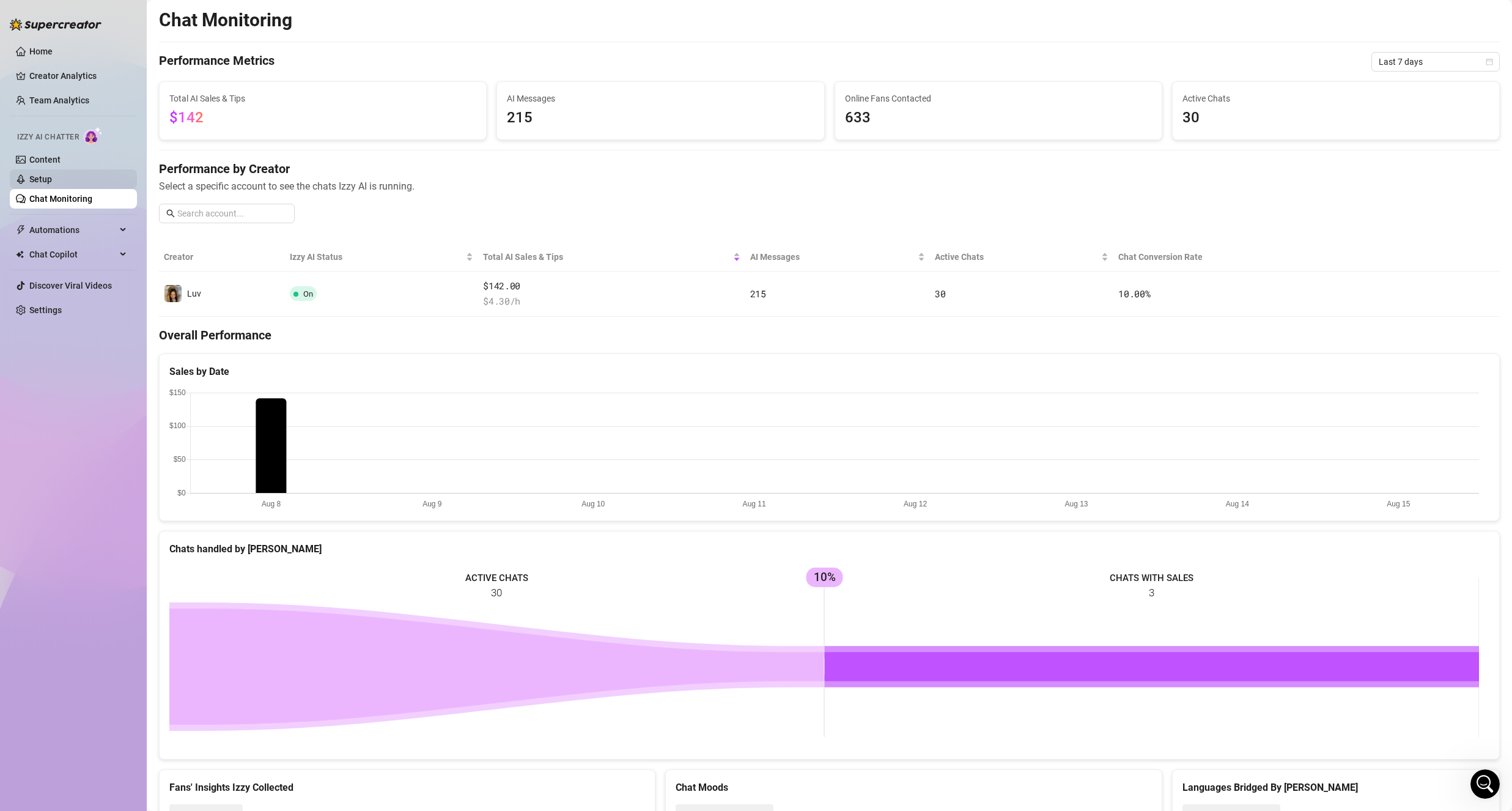
click at [42, 184] on link "Setup" at bounding box center [40, 179] width 22 height 10
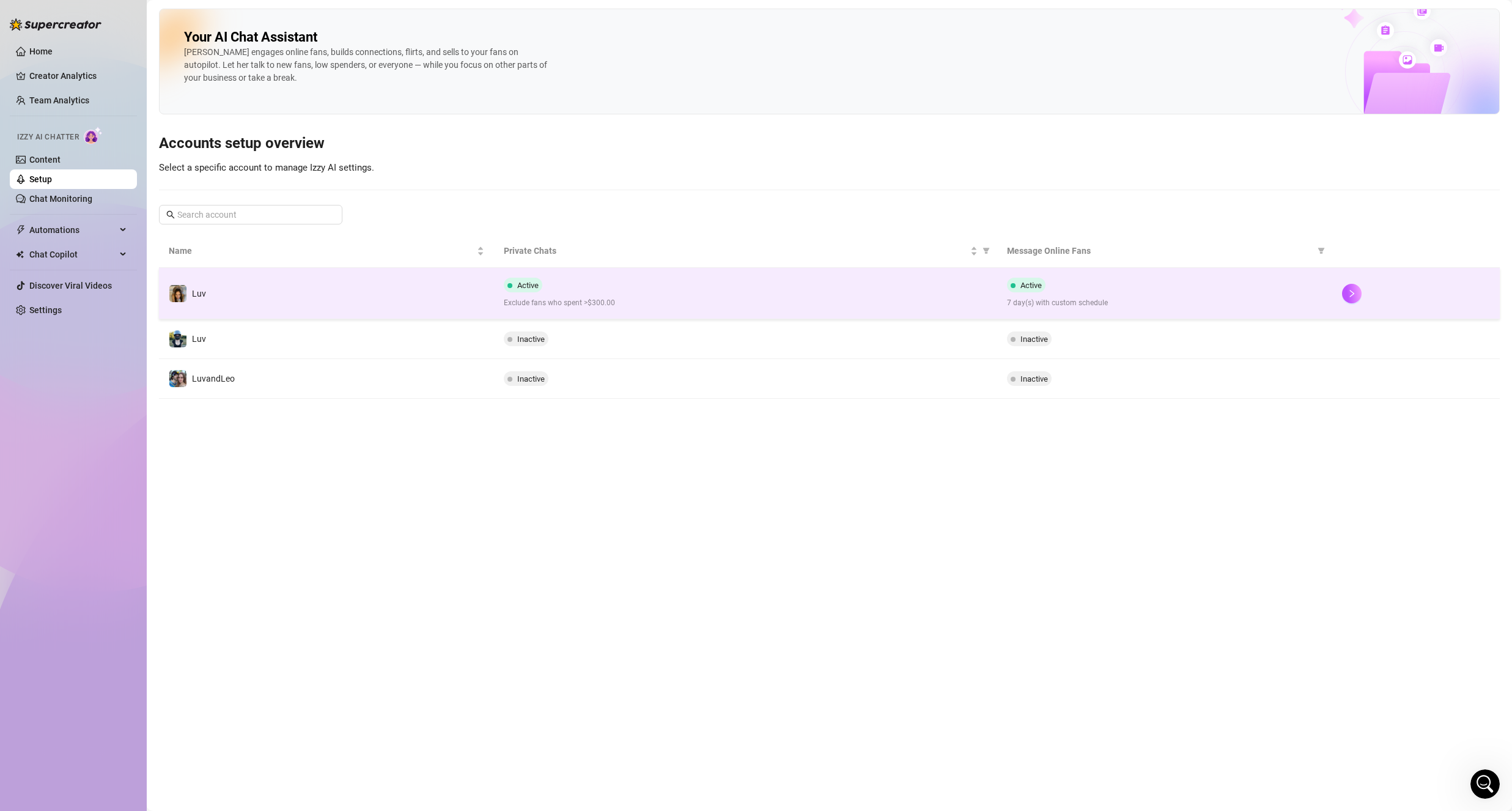
click at [475, 292] on td "Luv" at bounding box center [327, 294] width 335 height 52
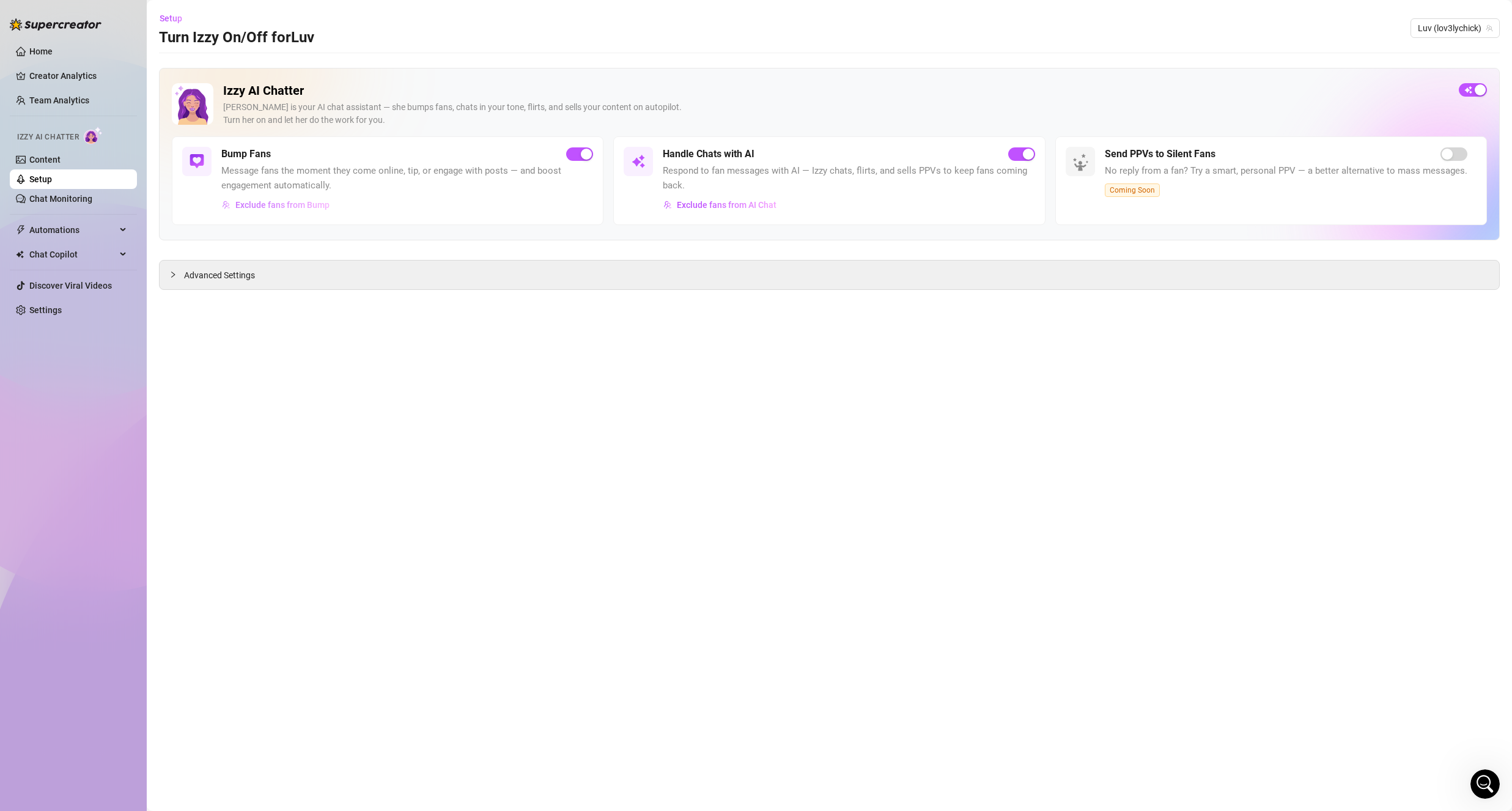
click at [307, 208] on span "Exclude fans from Bump" at bounding box center [283, 205] width 94 height 10
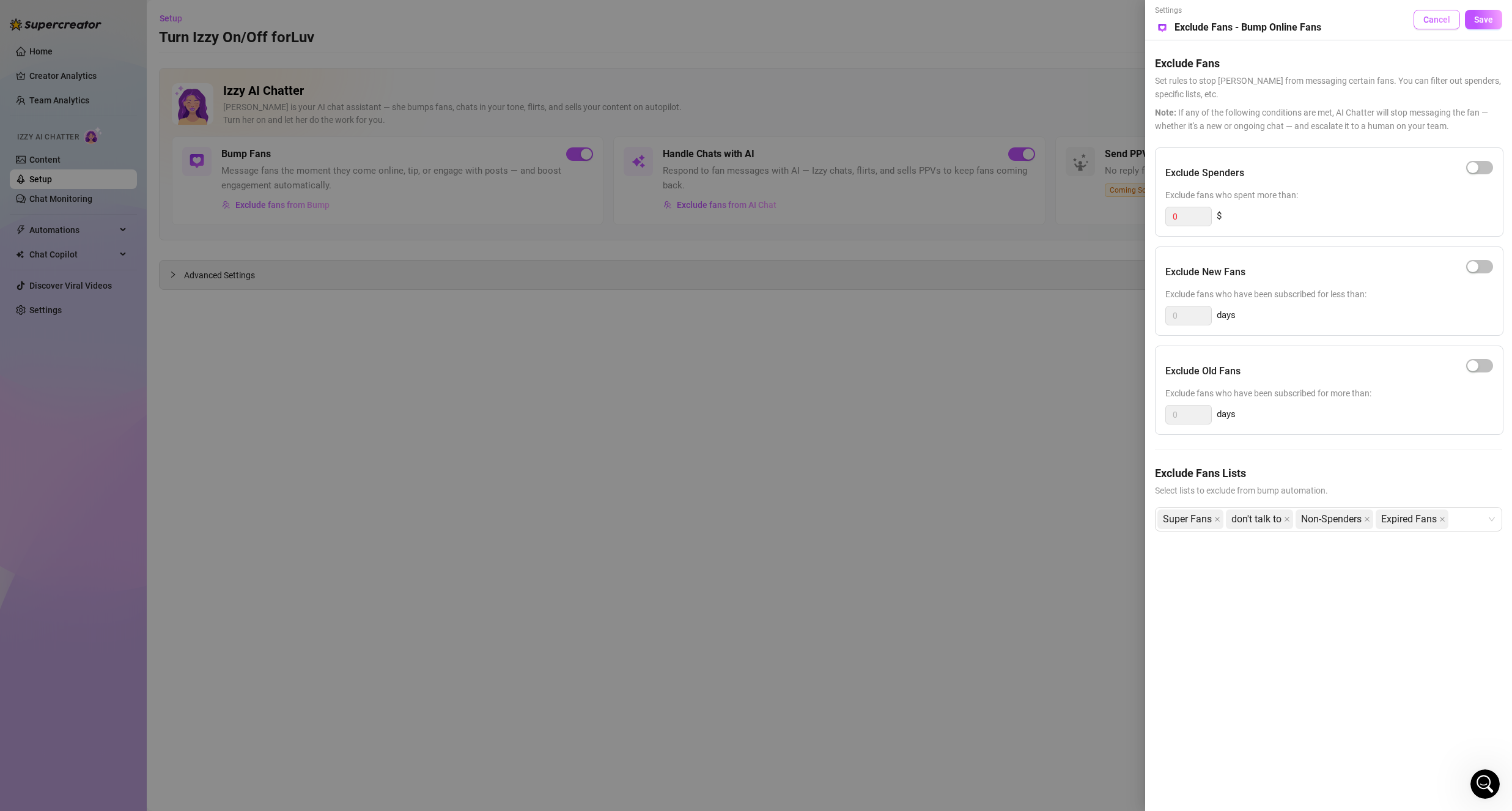
click at [1436, 19] on span "Cancel" at bounding box center [1437, 19] width 27 height 10
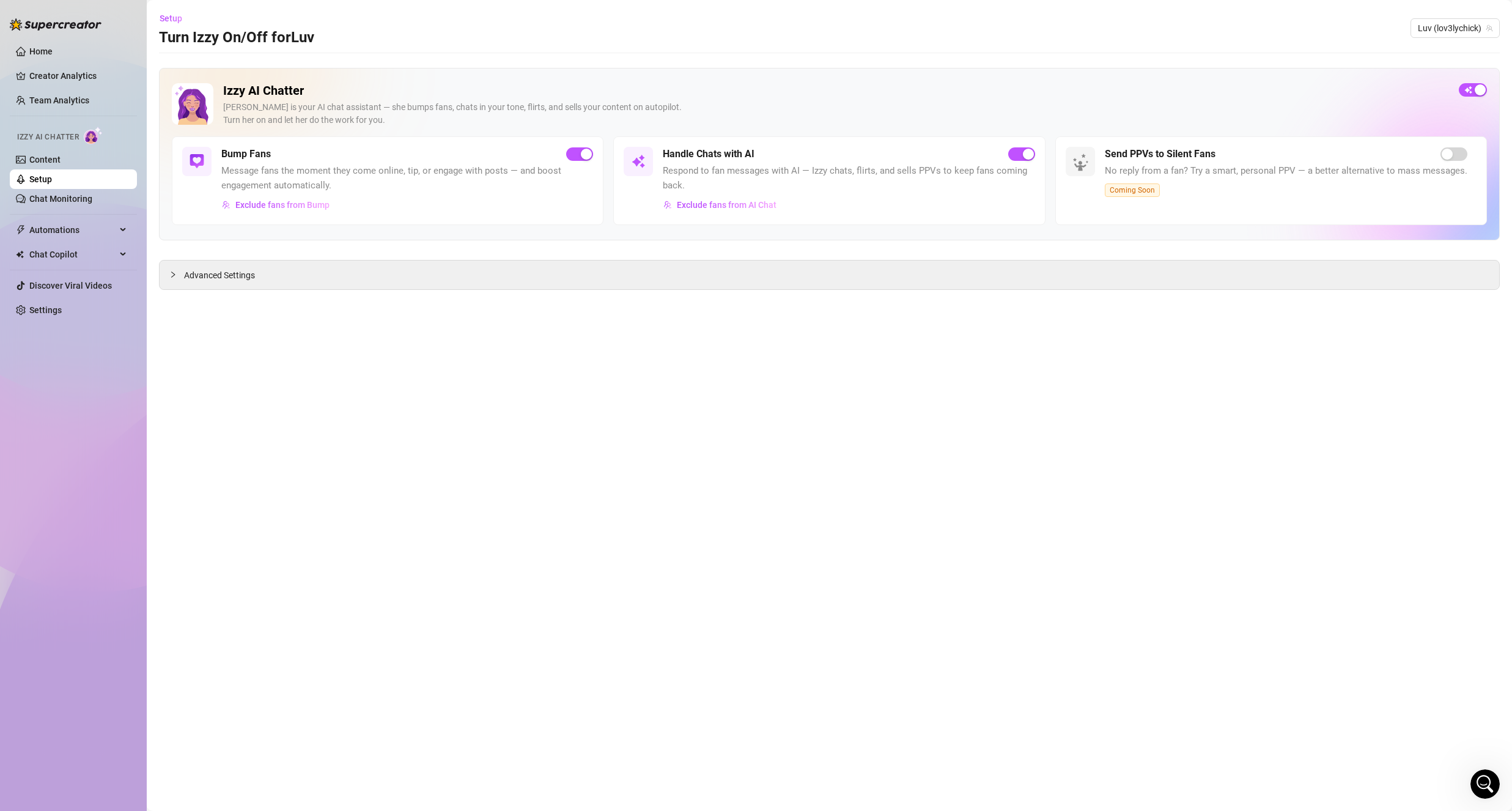
click at [520, 260] on div "Izzy AI Chatter [PERSON_NAME] is your AI chat assistant — she bumps fans, chats…" at bounding box center [829, 178] width 1341 height 222
click at [533, 278] on div "Advanced Settings" at bounding box center [829, 274] width 1340 height 29
click at [331, 280] on div "Advanced Settings" at bounding box center [829, 274] width 1340 height 29
click at [187, 273] on span "Advanced Settings" at bounding box center [219, 275] width 71 height 13
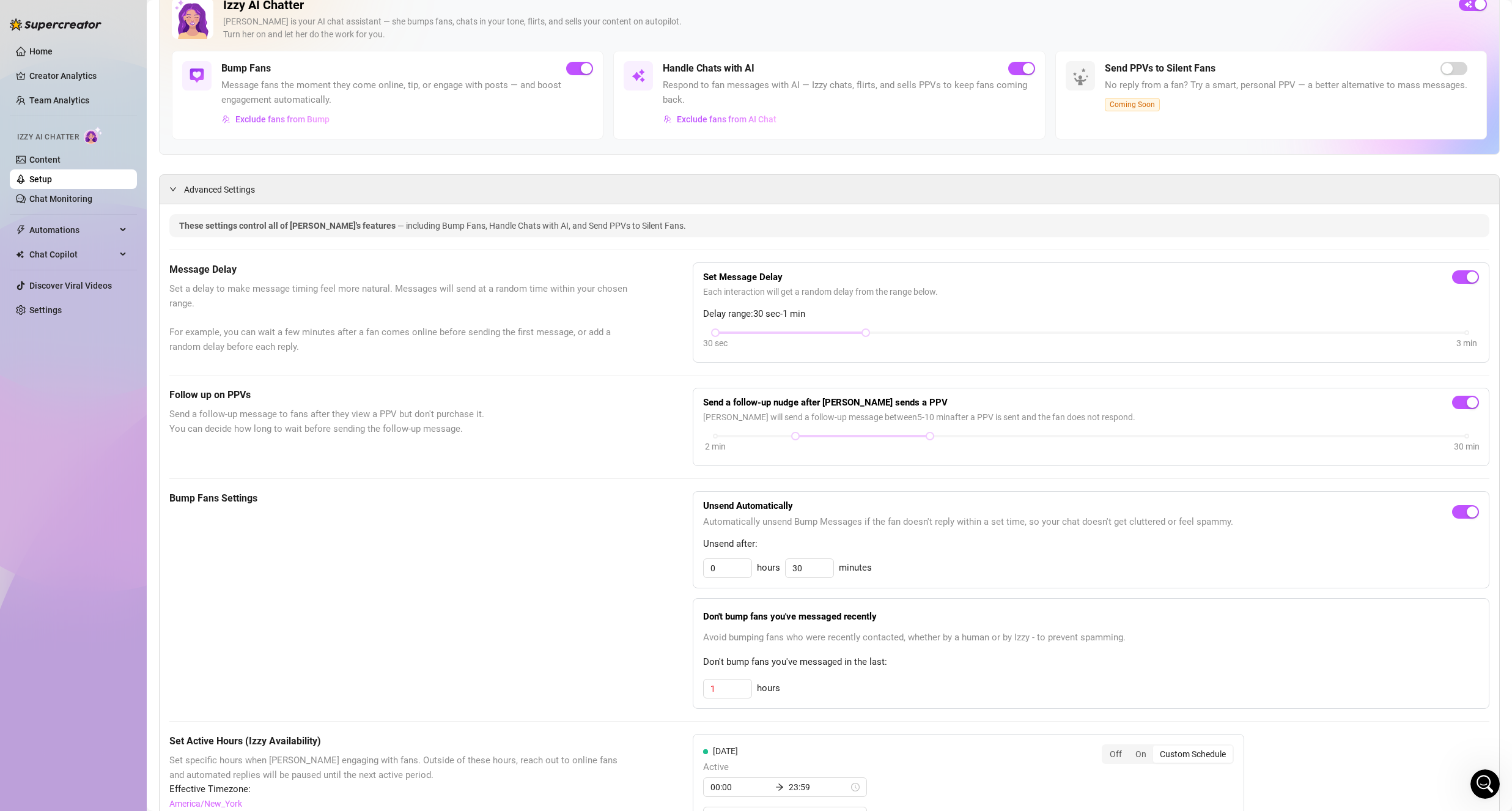
scroll to position [122, 0]
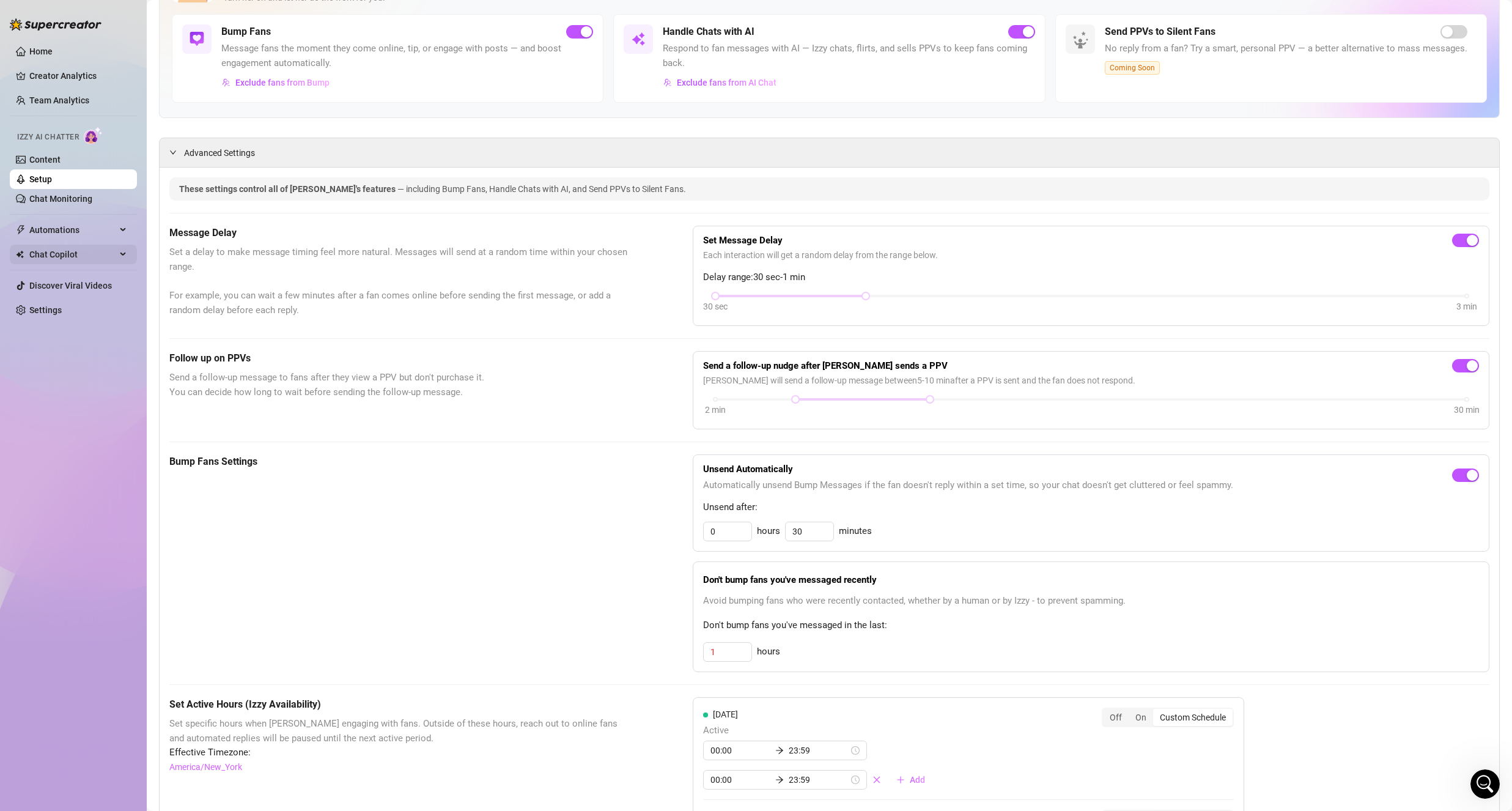
click at [75, 249] on span "Chat Copilot" at bounding box center [73, 254] width 86 height 19
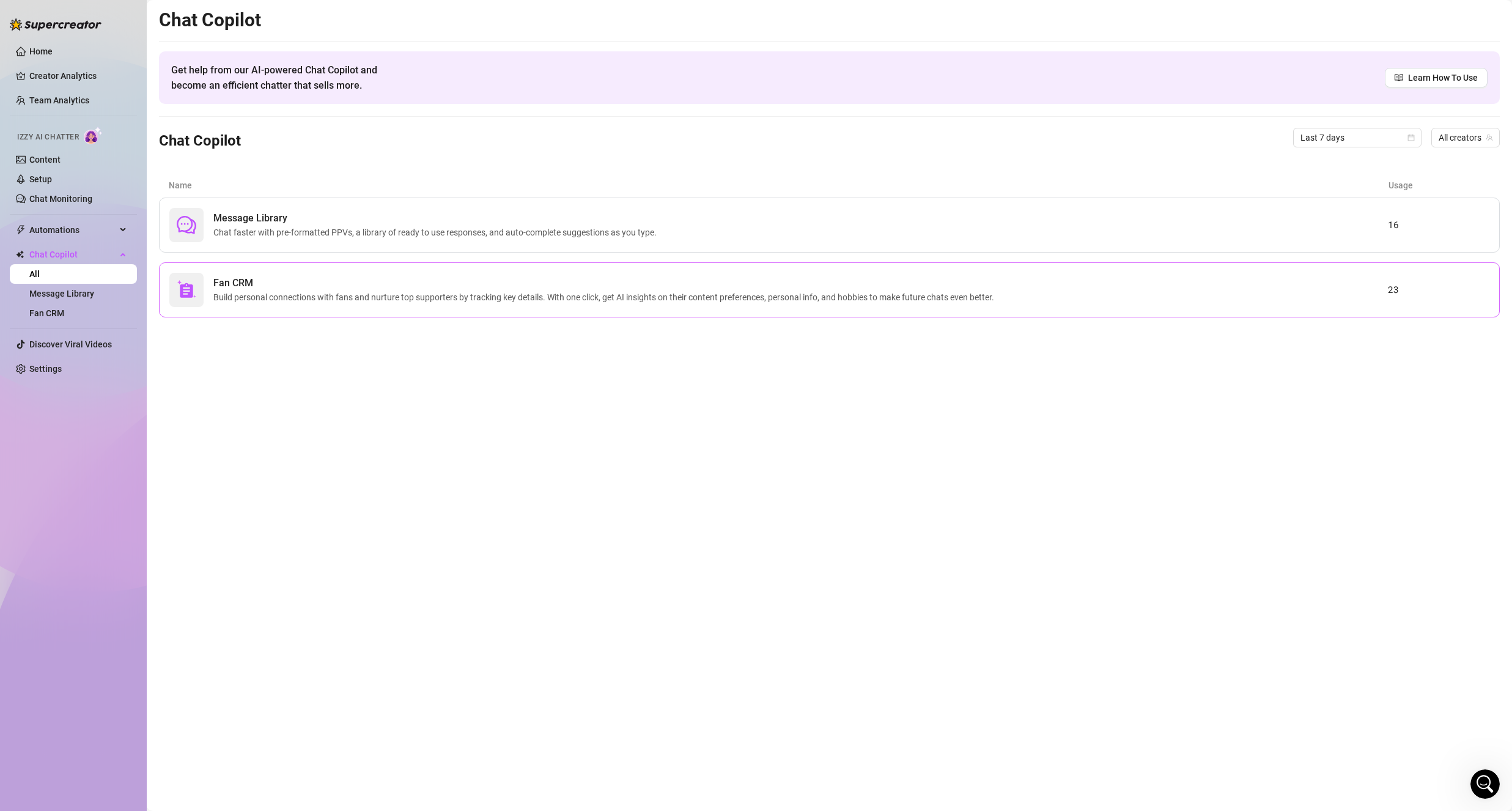
click at [365, 305] on div "Fan CRM Build personal connections with fans and nurture top supporters by trac…" at bounding box center [778, 290] width 1219 height 34
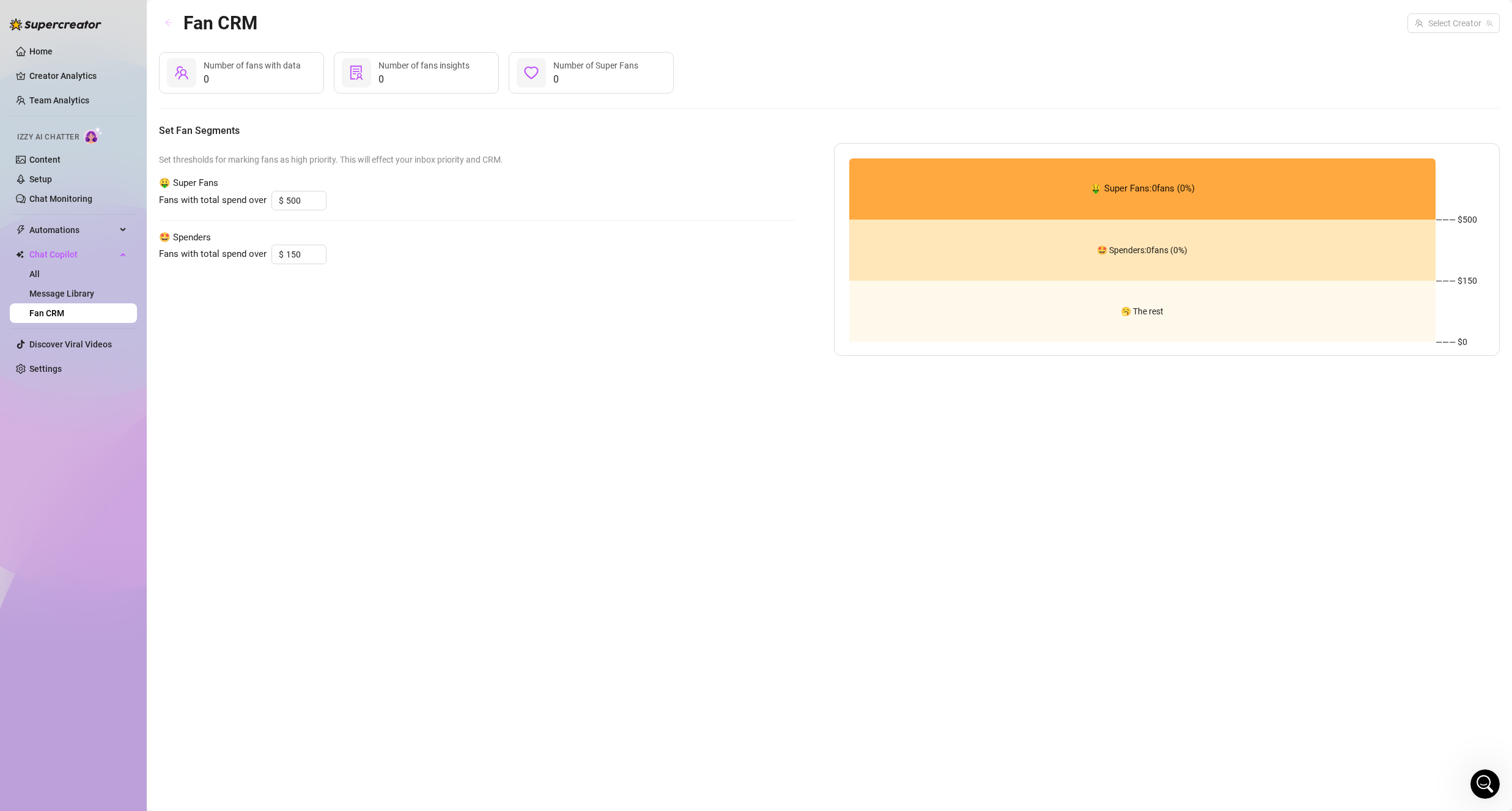
click at [164, 29] on button "button" at bounding box center [168, 22] width 19 height 19
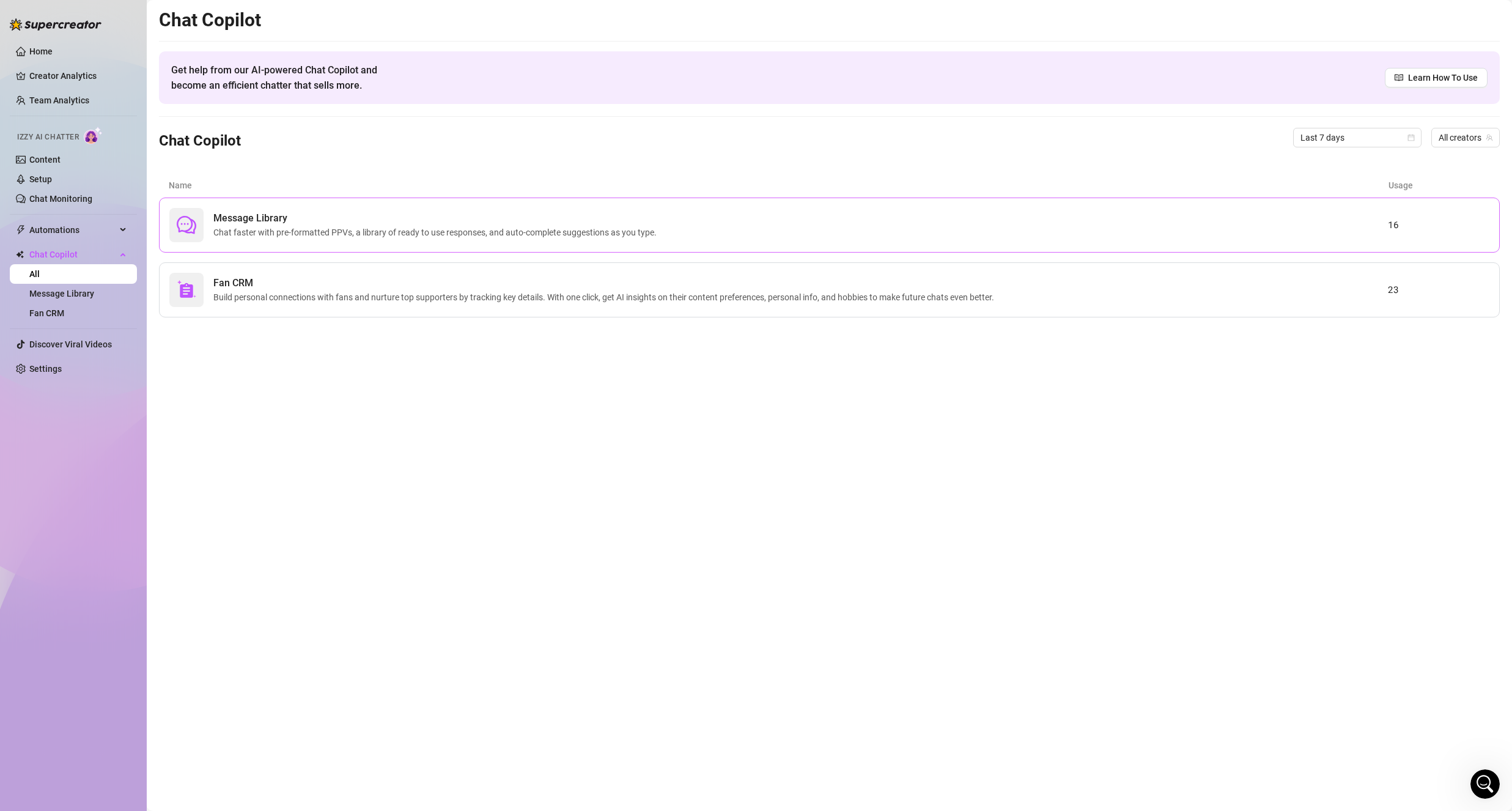
click at [336, 236] on span "Chat faster with pre-formatted PPVs, a library of ready to use responses, and a…" at bounding box center [437, 232] width 448 height 13
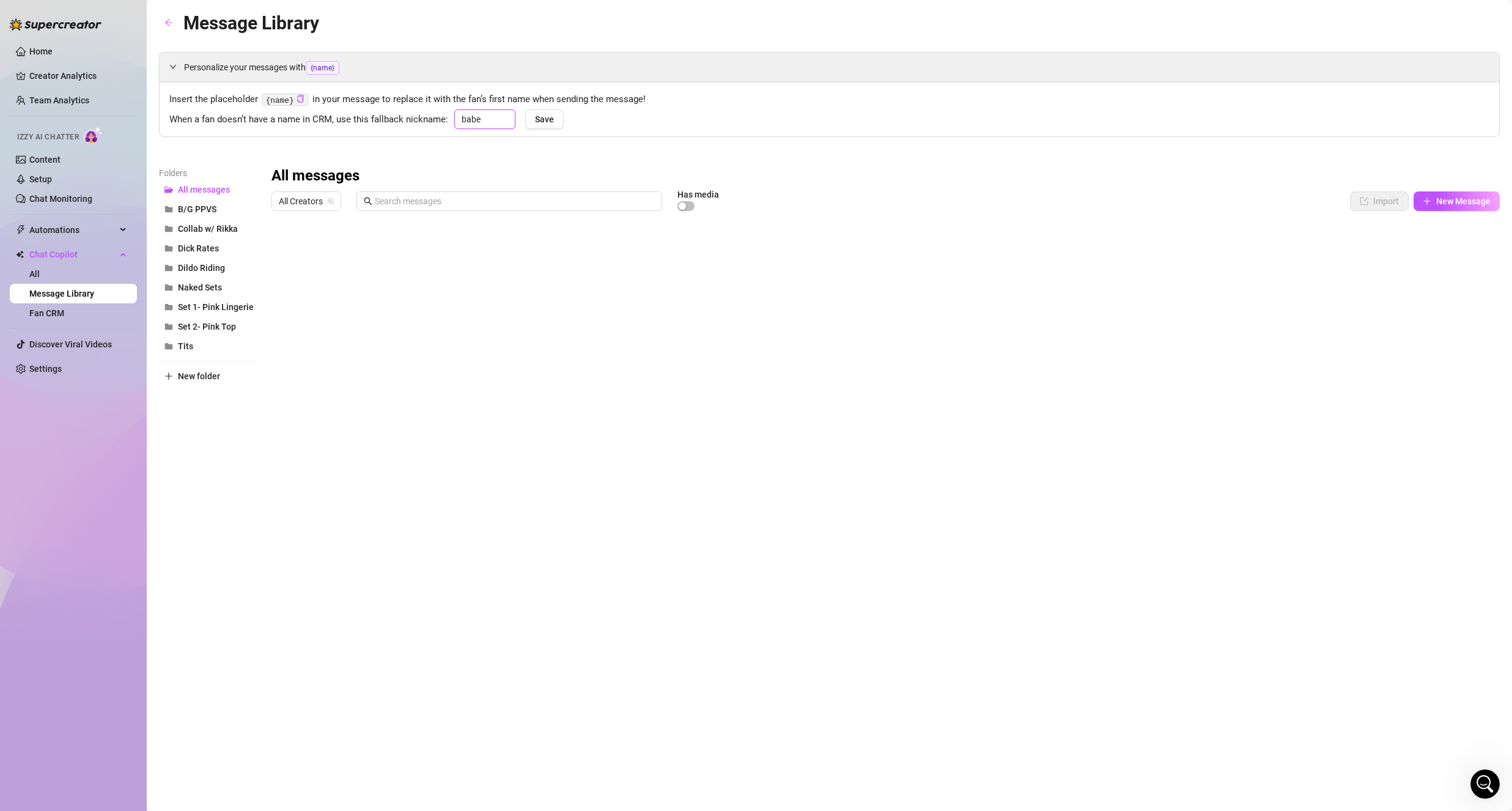
drag, startPoint x: 483, startPoint y: 124, endPoint x: 486, endPoint y: 130, distance: 6.7
click at [486, 128] on input "babe" at bounding box center [484, 119] width 61 height 19
click at [466, 116] on input "babe" at bounding box center [484, 119] width 61 height 19
type input "babe"
drag, startPoint x: 547, startPoint y: 114, endPoint x: 556, endPoint y: 120, distance: 10.8
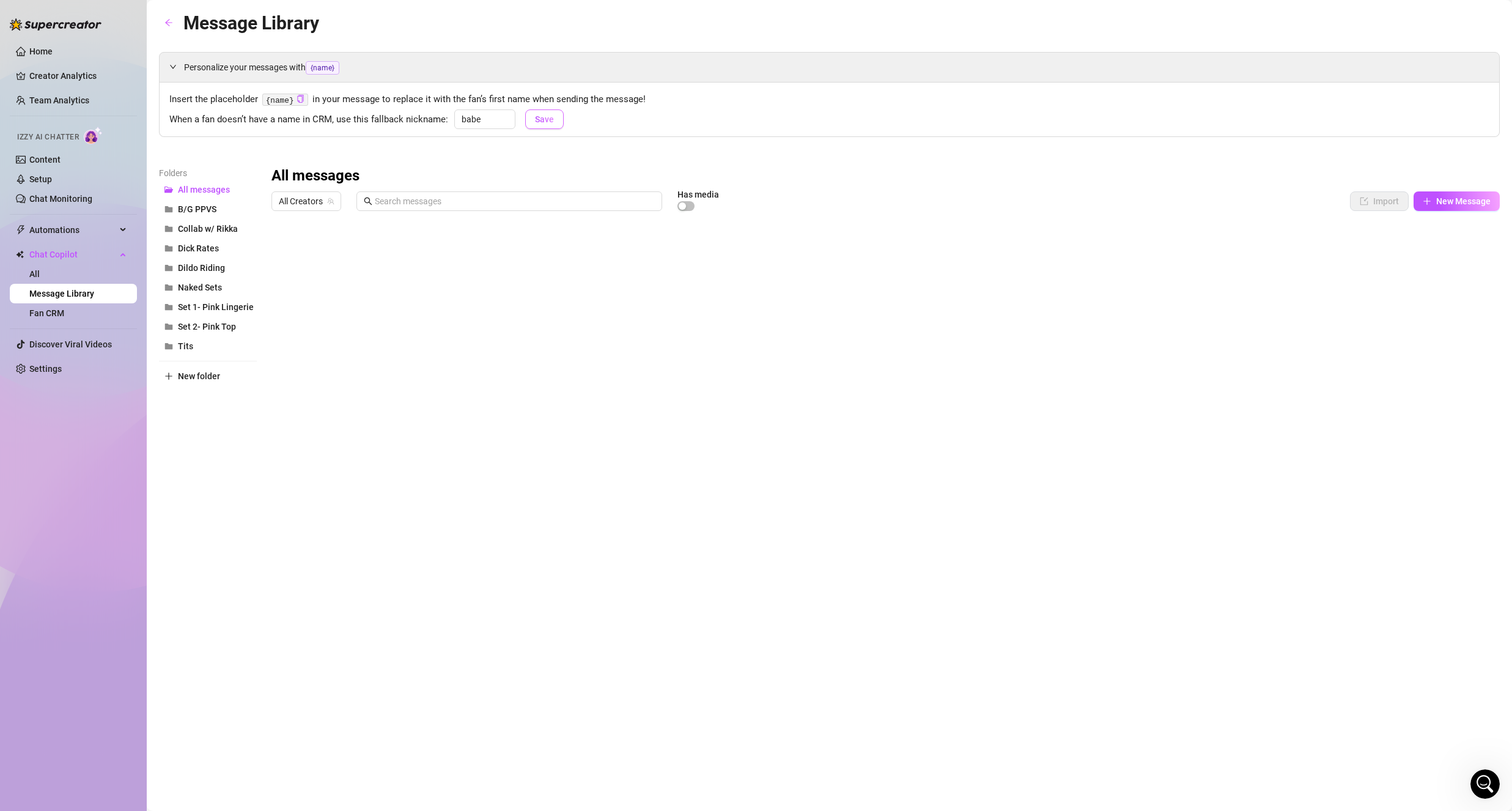
click at [547, 114] on span "Save" at bounding box center [544, 119] width 19 height 10
